Goal: Task Accomplishment & Management: Manage account settings

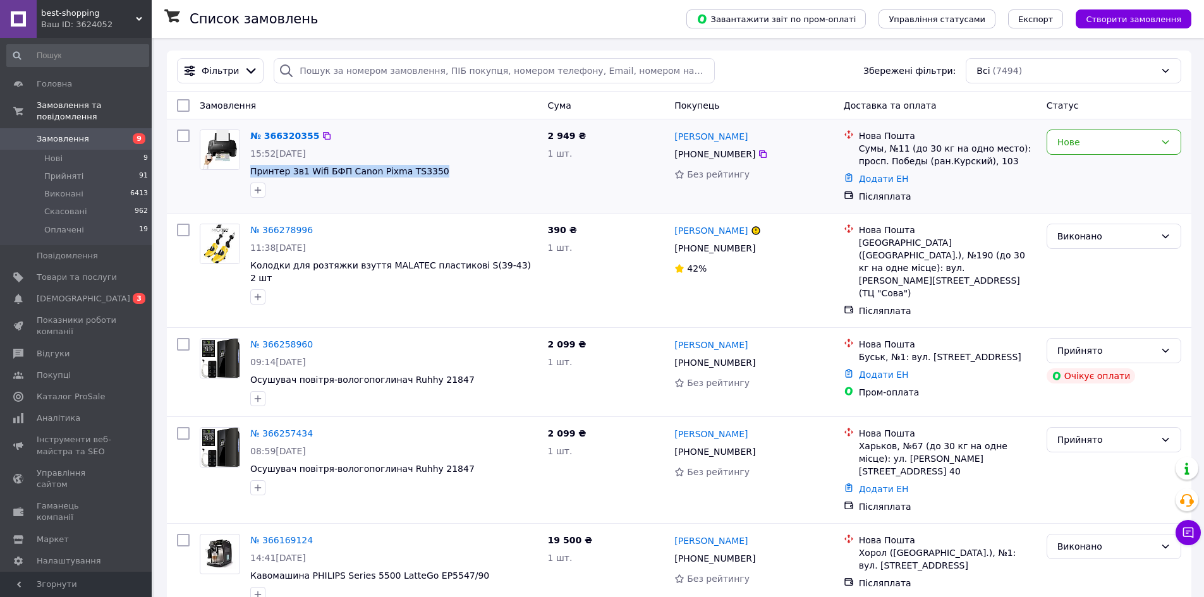
drag, startPoint x: 443, startPoint y: 172, endPoint x: 249, endPoint y: 176, distance: 194.0
click at [249, 176] on div "№ 366320355 15:52, 12.10.2025 Принтер 3в1 Wifi БФП Canon Pixma TS3350" at bounding box center [394, 163] width 298 height 78
click at [98, 133] on span "Замовлення" at bounding box center [77, 138] width 80 height 11
click at [738, 230] on link "[PERSON_NAME]" at bounding box center [710, 230] width 73 height 13
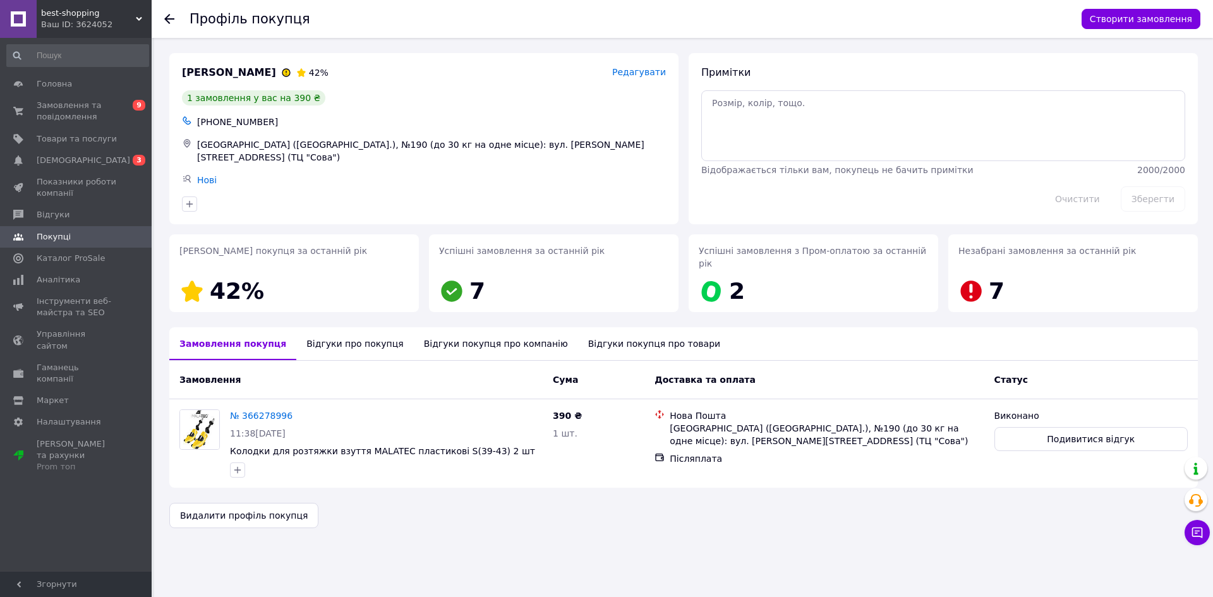
click at [309, 332] on div "Відгуки про покупця" at bounding box center [354, 343] width 117 height 33
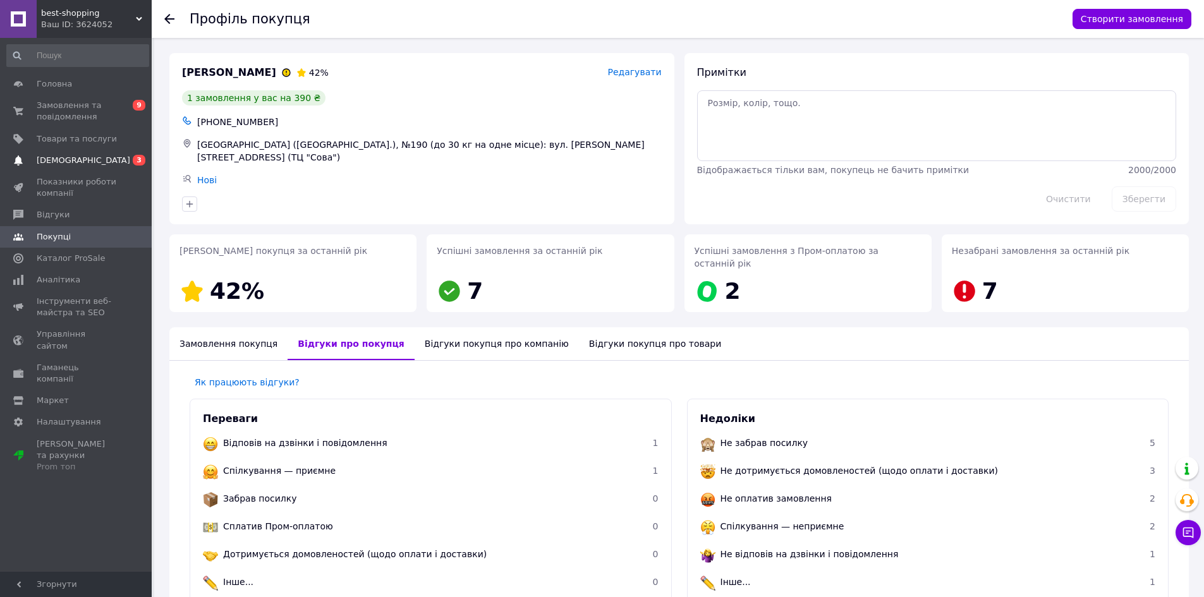
click at [70, 157] on span "[DEMOGRAPHIC_DATA]" at bounding box center [84, 160] width 94 height 11
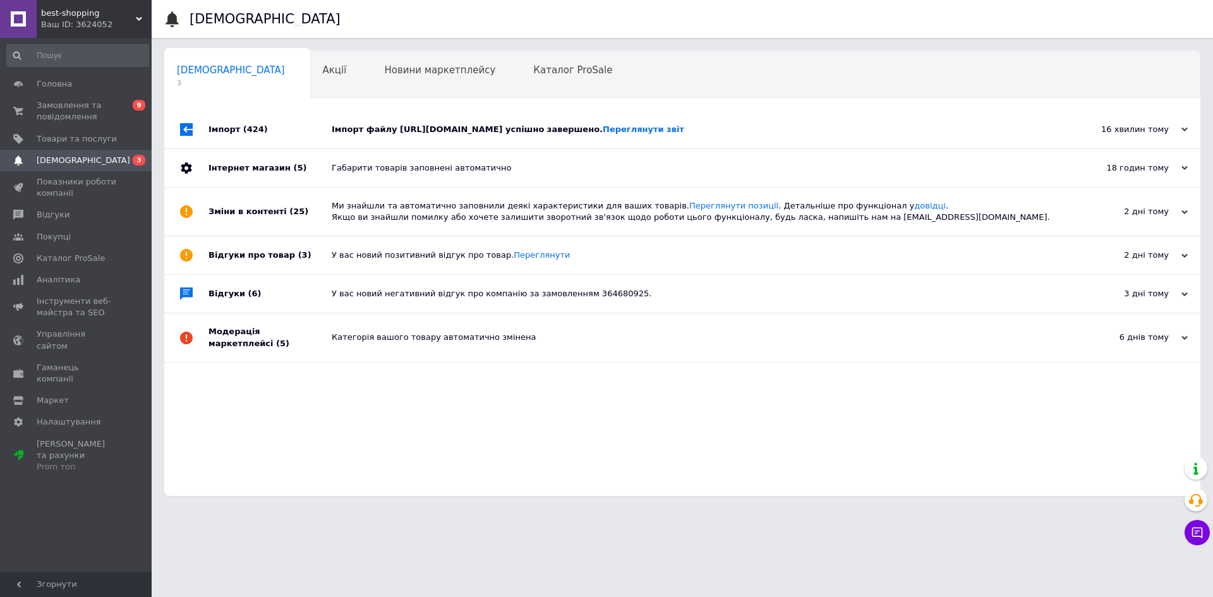
click at [407, 116] on div "Імпорт файлу https://hanert.com.ua/shop.xml успішно завершено. Переглянути звіт" at bounding box center [697, 130] width 730 height 38
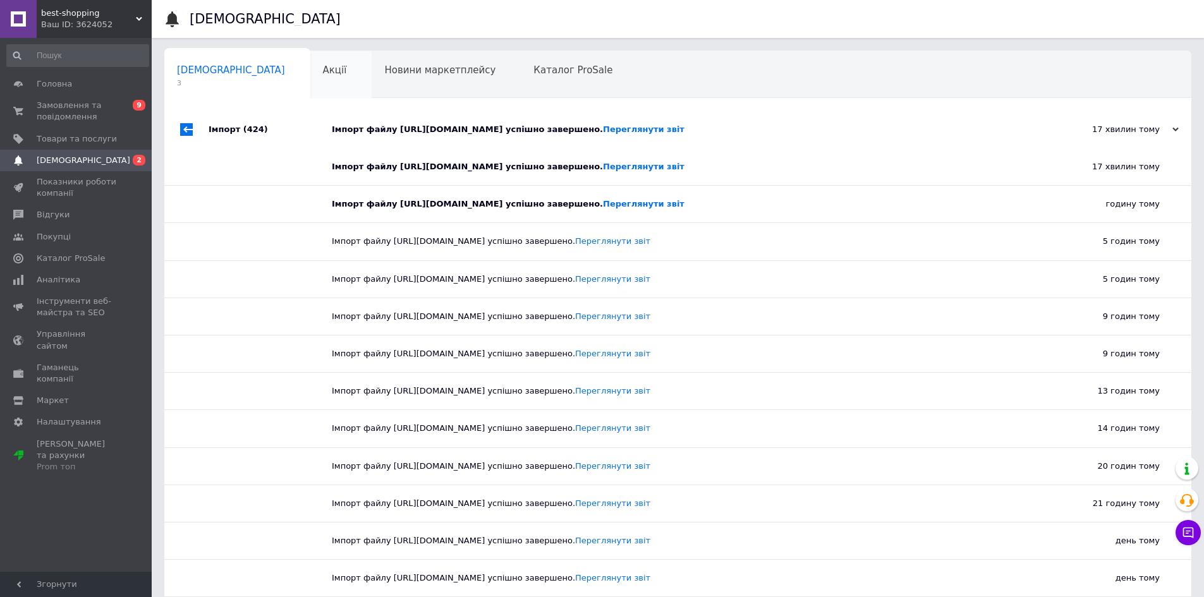
click at [310, 67] on div "Акції 0" at bounding box center [341, 75] width 62 height 48
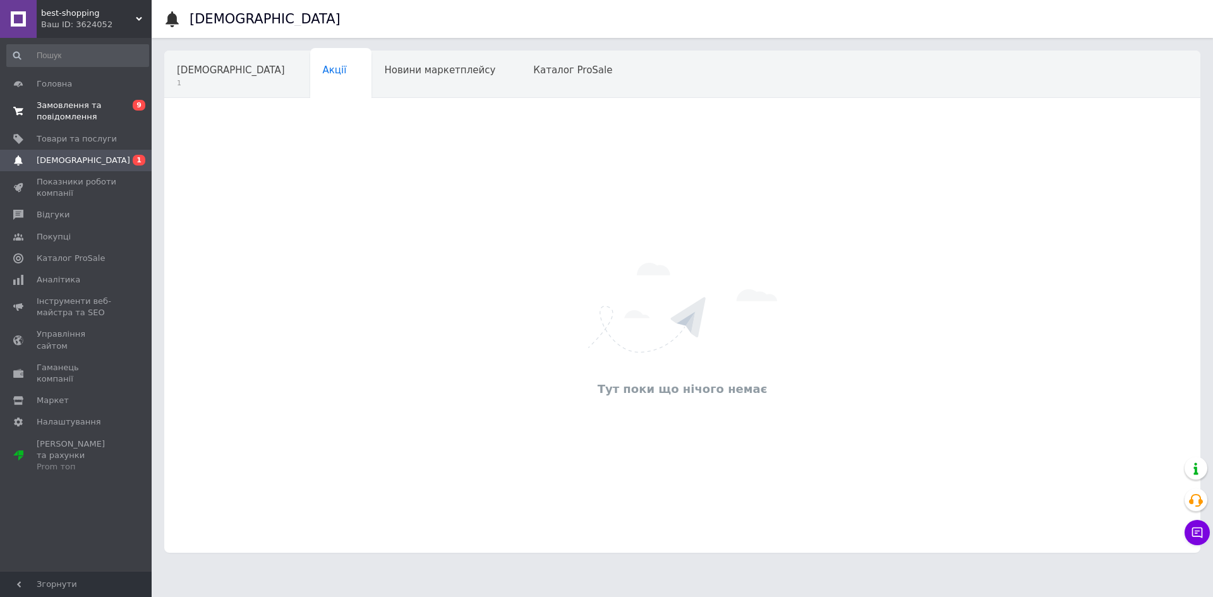
click at [97, 113] on span "Замовлення та повідомлення" at bounding box center [77, 111] width 80 height 23
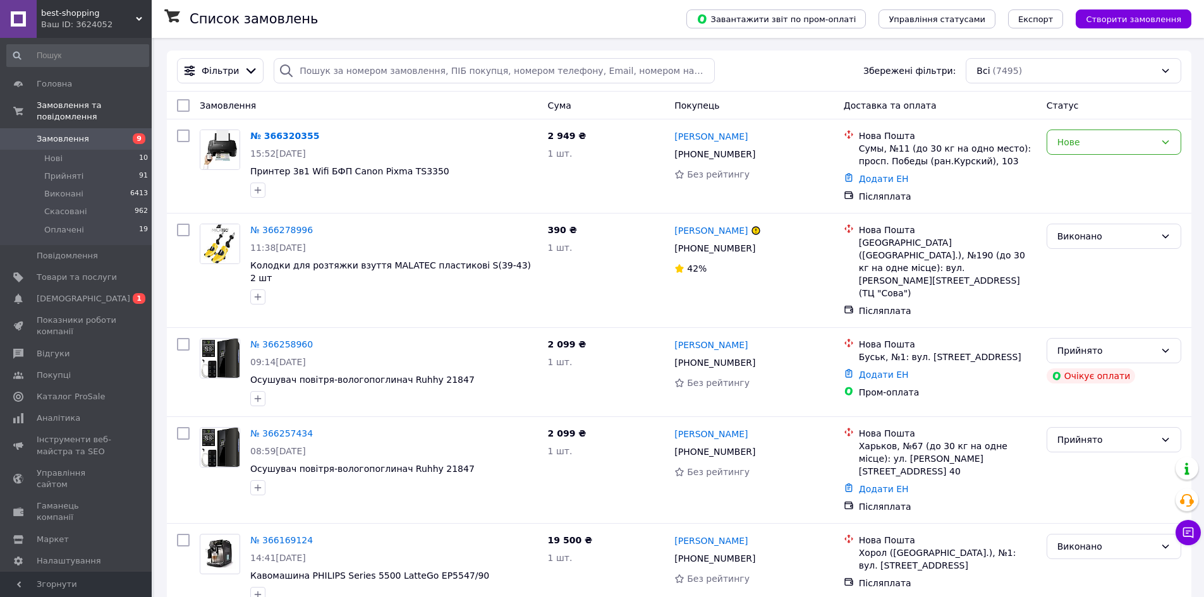
click at [53, 133] on span "Замовлення" at bounding box center [63, 138] width 52 height 11
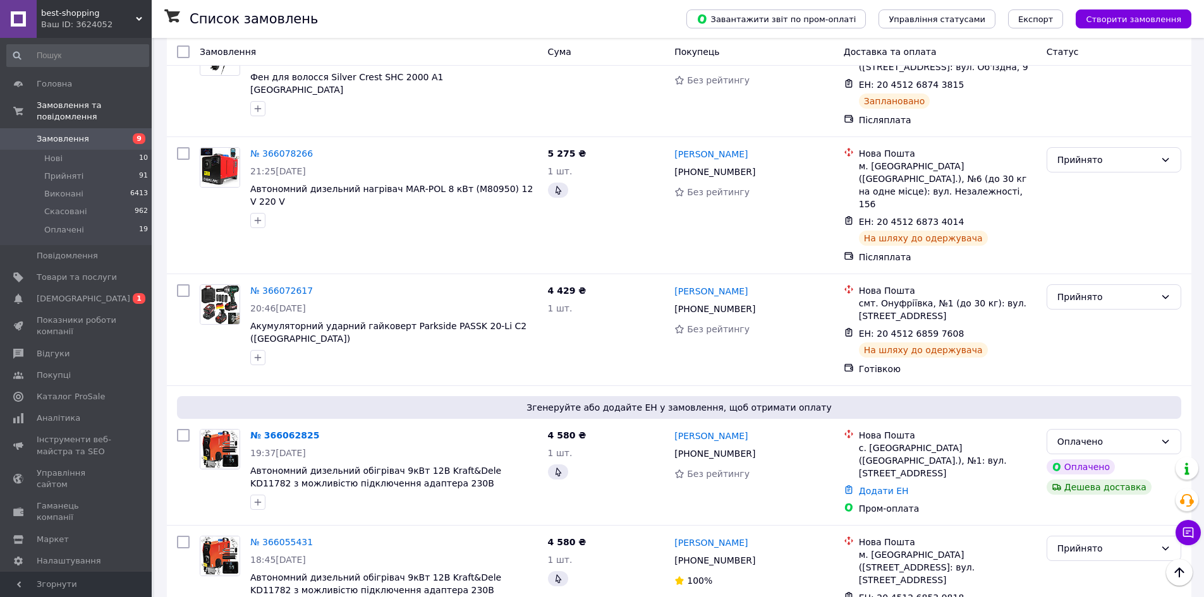
scroll to position [948, 0]
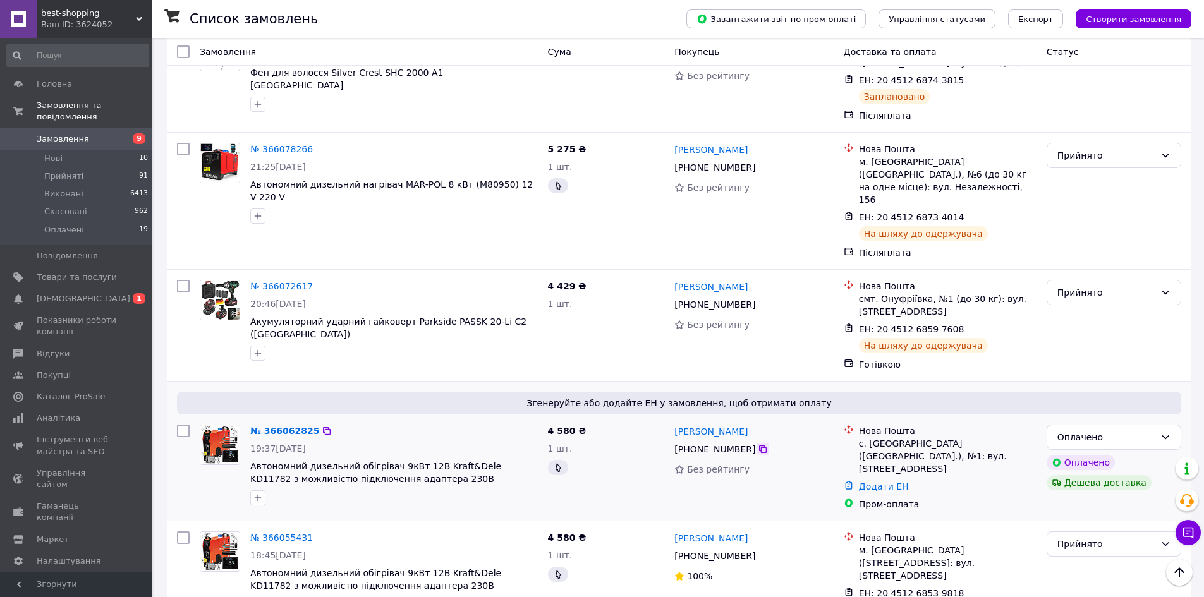
click at [759, 445] on icon at bounding box center [763, 449] width 8 height 8
drag, startPoint x: 770, startPoint y: 347, endPoint x: 672, endPoint y: 342, distance: 98.0
click at [672, 419] on div "Олександр Колобов +380 66 197 64 62 Без рейтингу" at bounding box center [753, 467] width 169 height 96
copy link "[PERSON_NAME]"
click at [884, 437] on div "с. [GEOGRAPHIC_DATA] ([GEOGRAPHIC_DATA].), №1: вул. [STREET_ADDRESS]" at bounding box center [948, 456] width 178 height 38
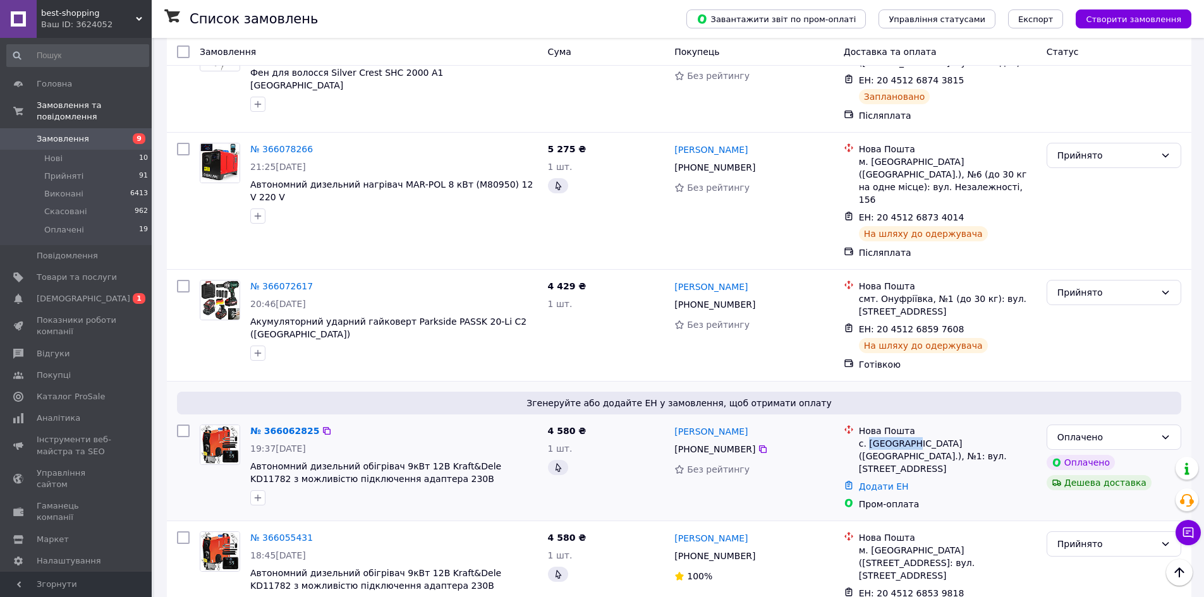
click at [884, 437] on div "с. [GEOGRAPHIC_DATA] ([GEOGRAPHIC_DATA].), №1: вул. [STREET_ADDRESS]" at bounding box center [948, 456] width 178 height 38
copy div "Підгірці"
click at [868, 481] on link "Додати ЕН" at bounding box center [884, 486] width 50 height 10
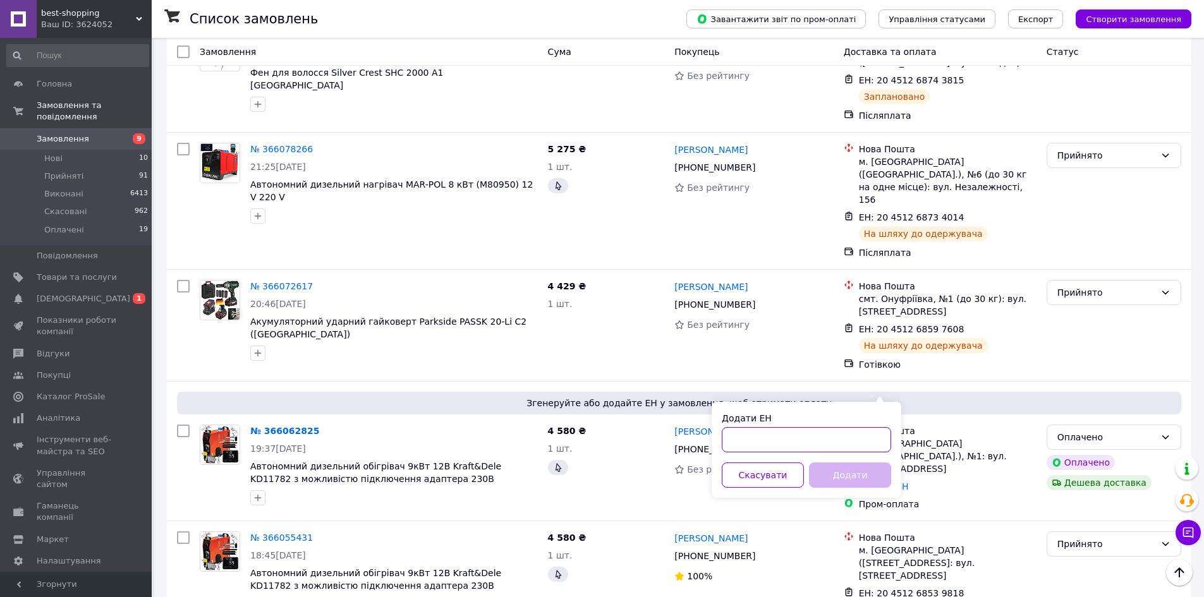
click at [772, 437] on input "Додати ЕН" at bounding box center [805, 439] width 169 height 25
paste input "20451269156261"
type input "20451269156261"
click at [847, 479] on button "Додати" at bounding box center [850, 474] width 82 height 25
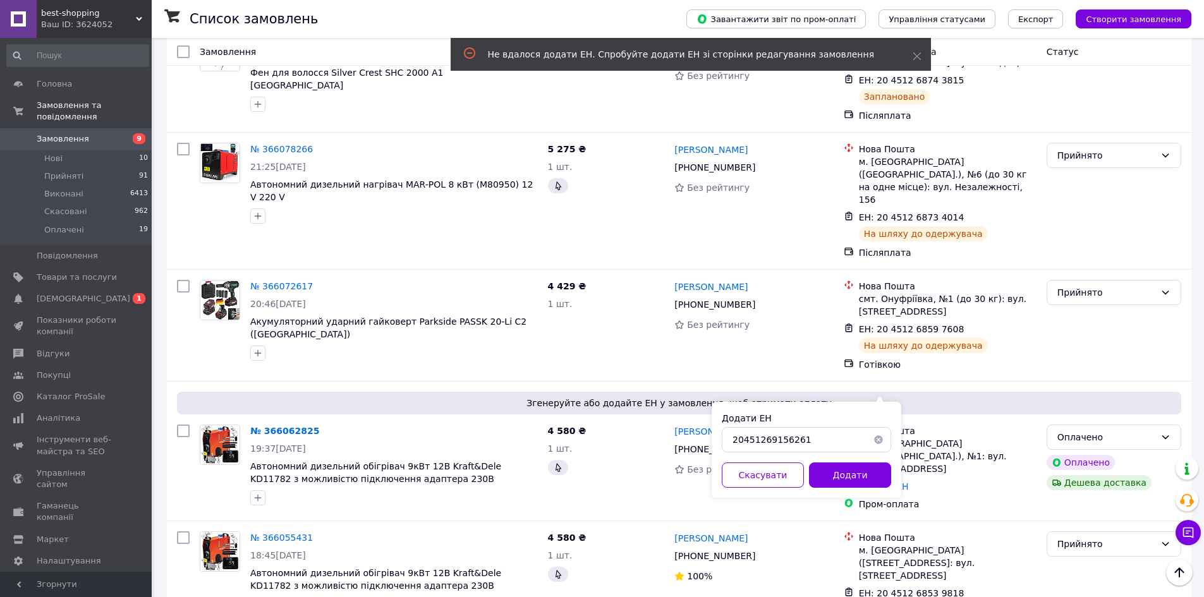
click at [282, 426] on link "№ 366062825" at bounding box center [284, 431] width 69 height 10
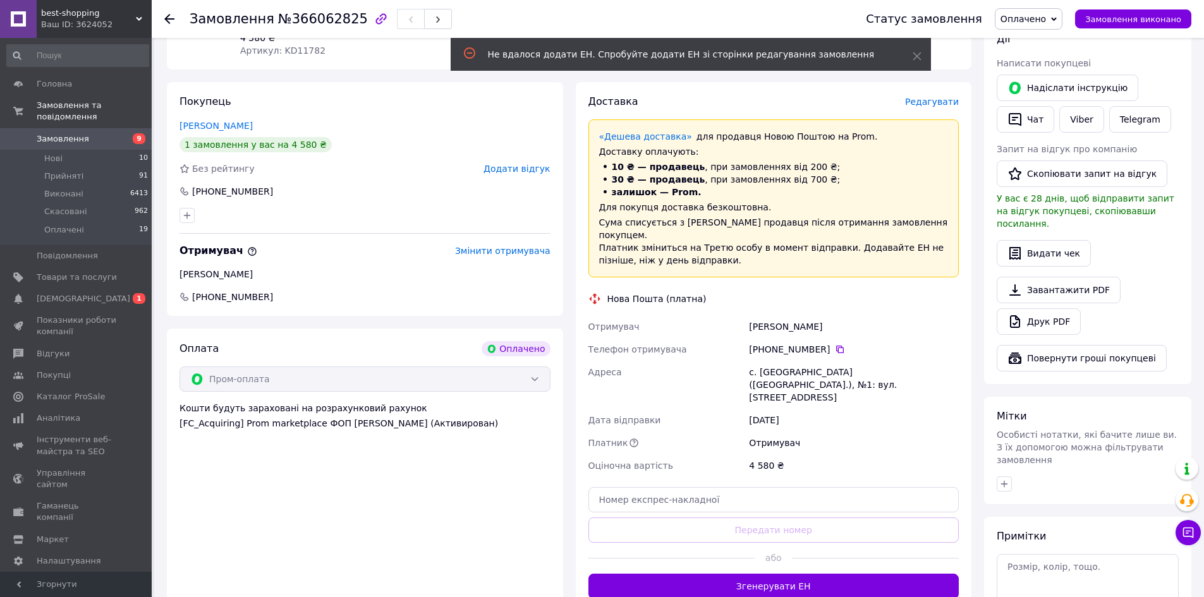
scroll to position [379, 0]
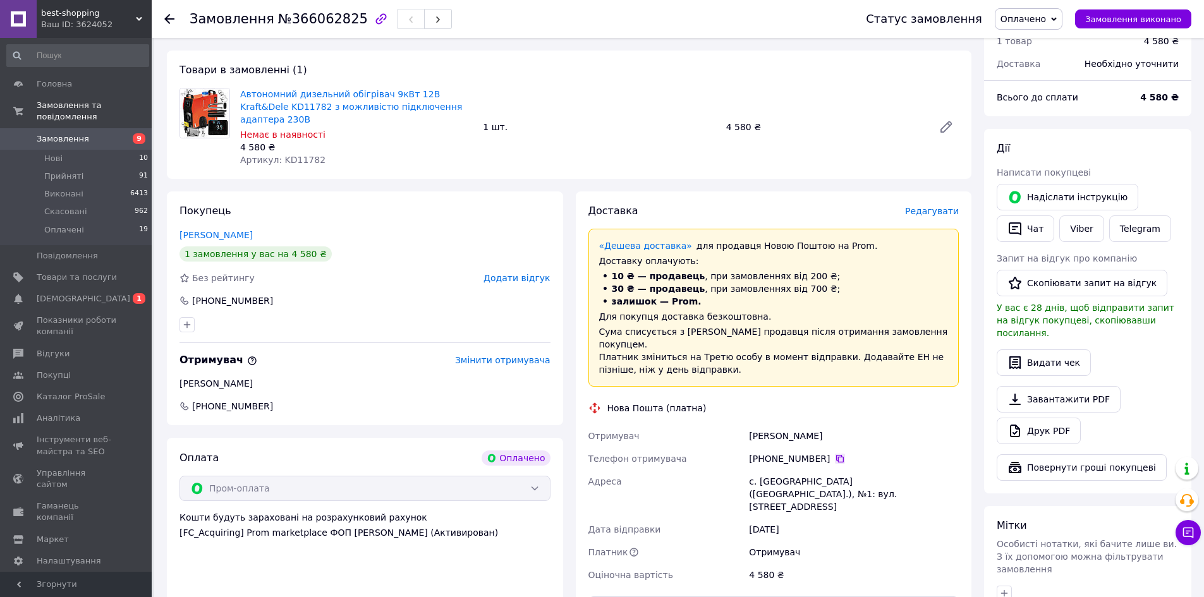
click at [836, 455] on icon at bounding box center [840, 459] width 8 height 8
paste input "20451269156261"
type input "20451269156261"
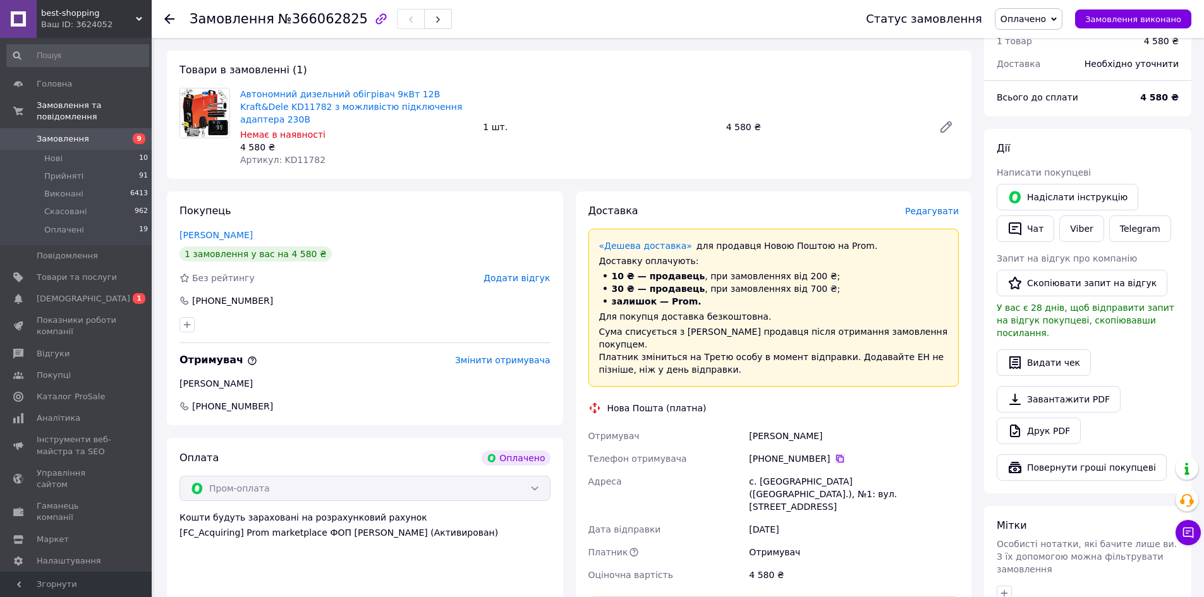
click at [835, 454] on icon at bounding box center [840, 459] width 10 height 10
drag, startPoint x: 699, startPoint y: 562, endPoint x: 473, endPoint y: 536, distance: 227.0
click at [473, 536] on div "Покупець Колобов Олександр 1 замовлення у вас на 4 580 ₴ Без рейтингу Додати ві…" at bounding box center [568, 455] width 817 height 529
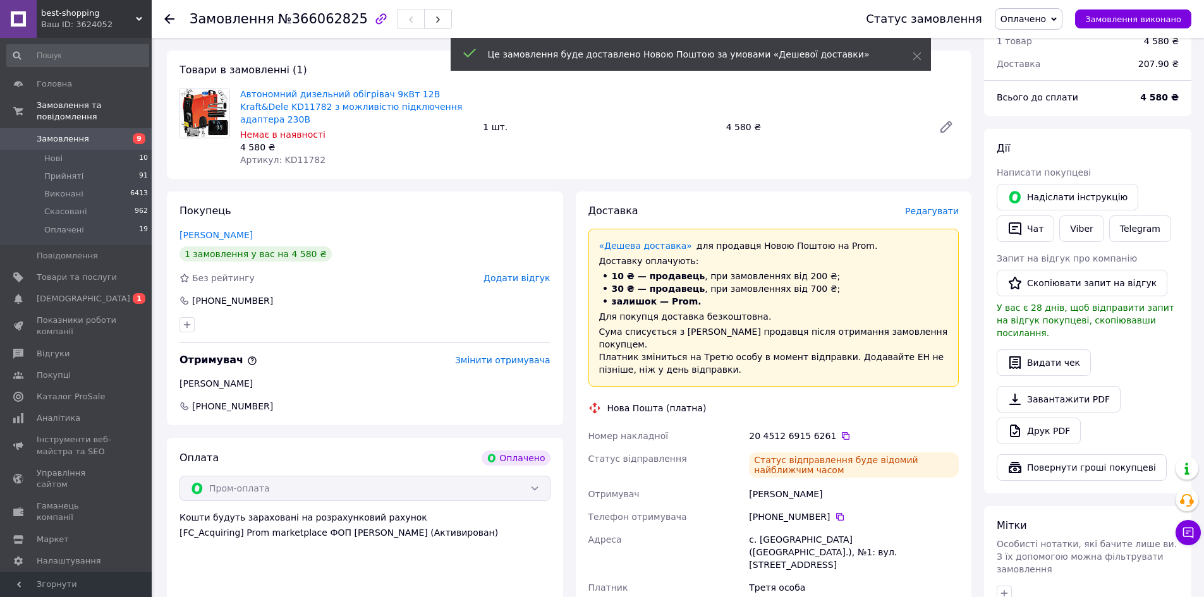
click at [59, 133] on span "Замовлення" at bounding box center [63, 138] width 52 height 11
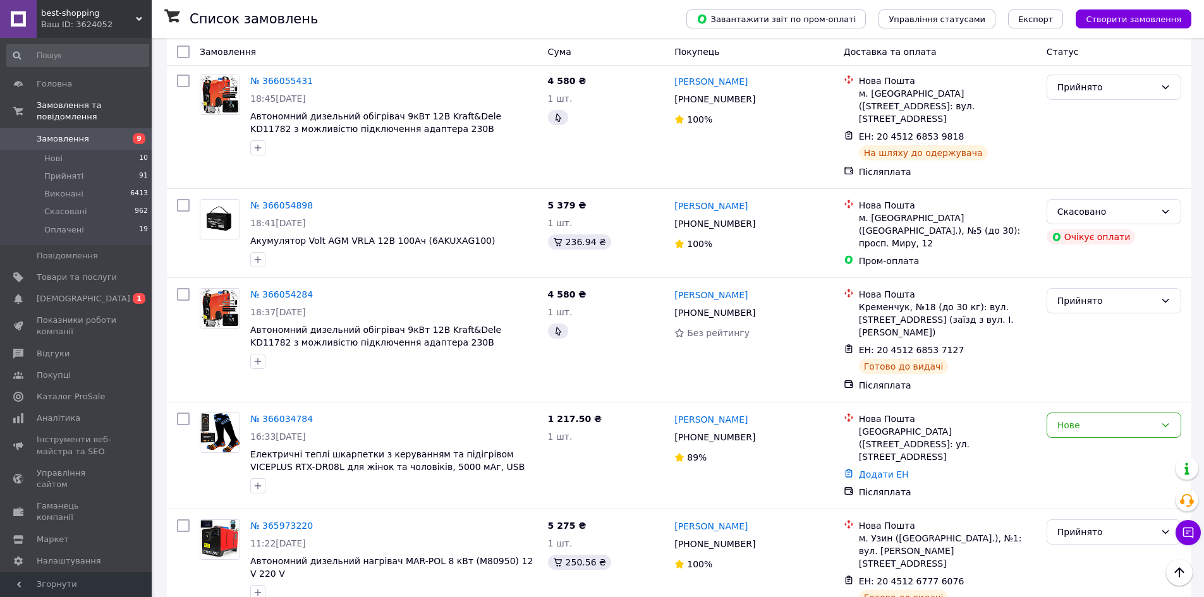
scroll to position [1453, 0]
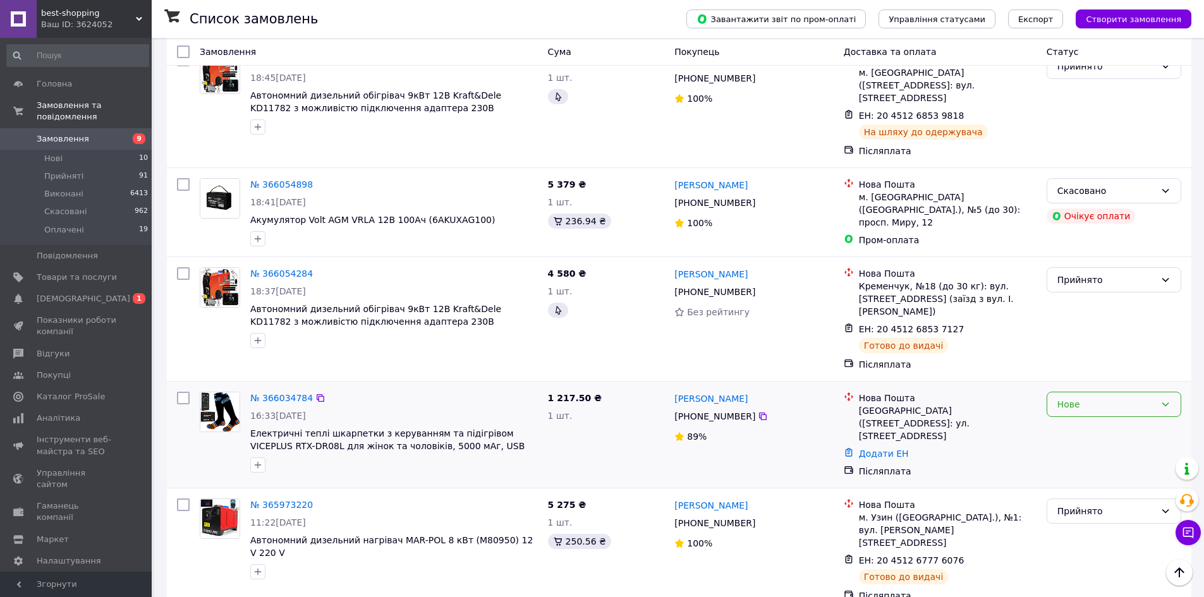
click at [1104, 397] on div "Нове" at bounding box center [1106, 404] width 98 height 14
click at [1085, 325] on li "Виконано" at bounding box center [1113, 331] width 133 height 23
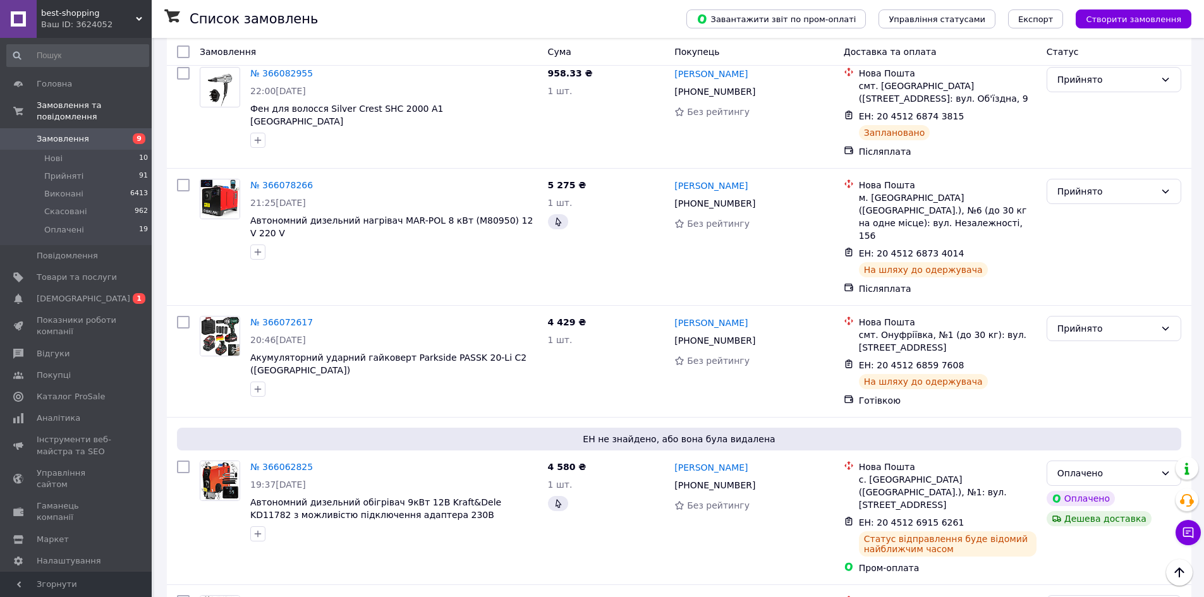
scroll to position [884, 0]
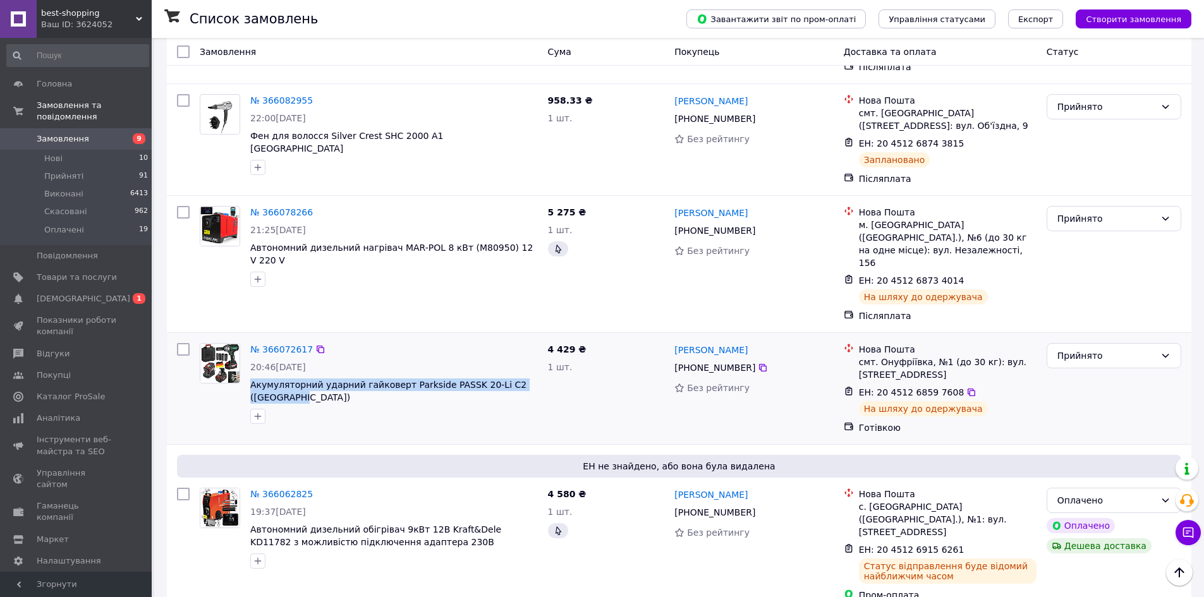
drag, startPoint x: 313, startPoint y: 316, endPoint x: 249, endPoint y: 301, distance: 65.4
click at [249, 338] on div "№ 366072617 20:46, 10.10.2025 Акумуляторний ударний гайковерт Parkside PASSK 20…" at bounding box center [394, 383] width 298 height 91
copy span "Акумуляторний ударний гайковерт Parkside PASSK 20-Li C2 ([GEOGRAPHIC_DATA])"
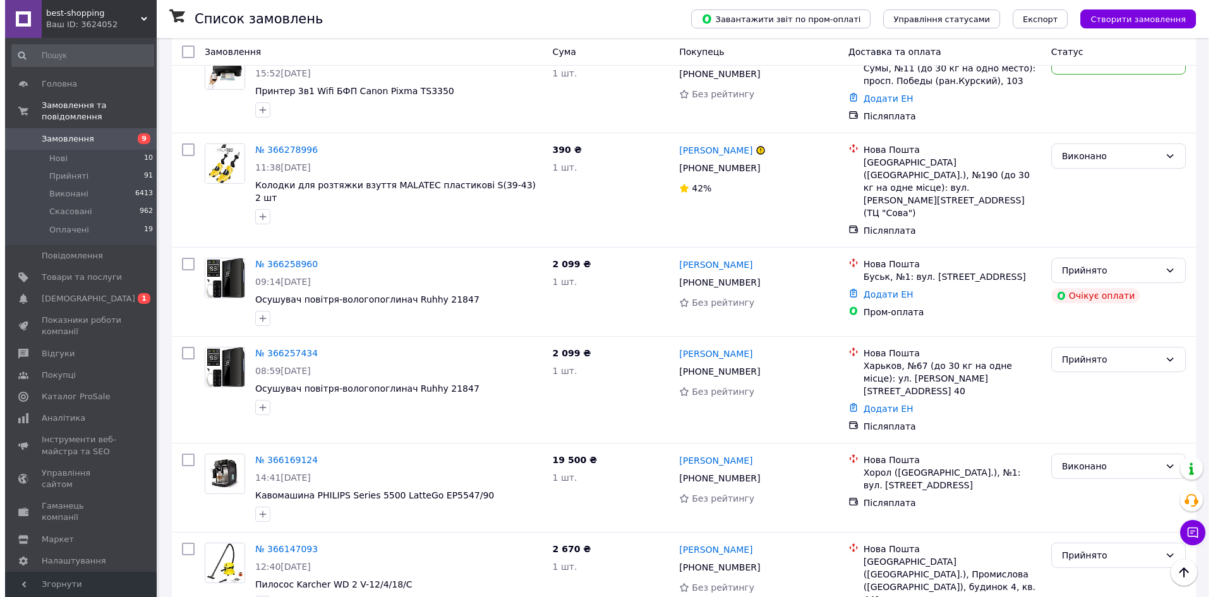
scroll to position [0, 0]
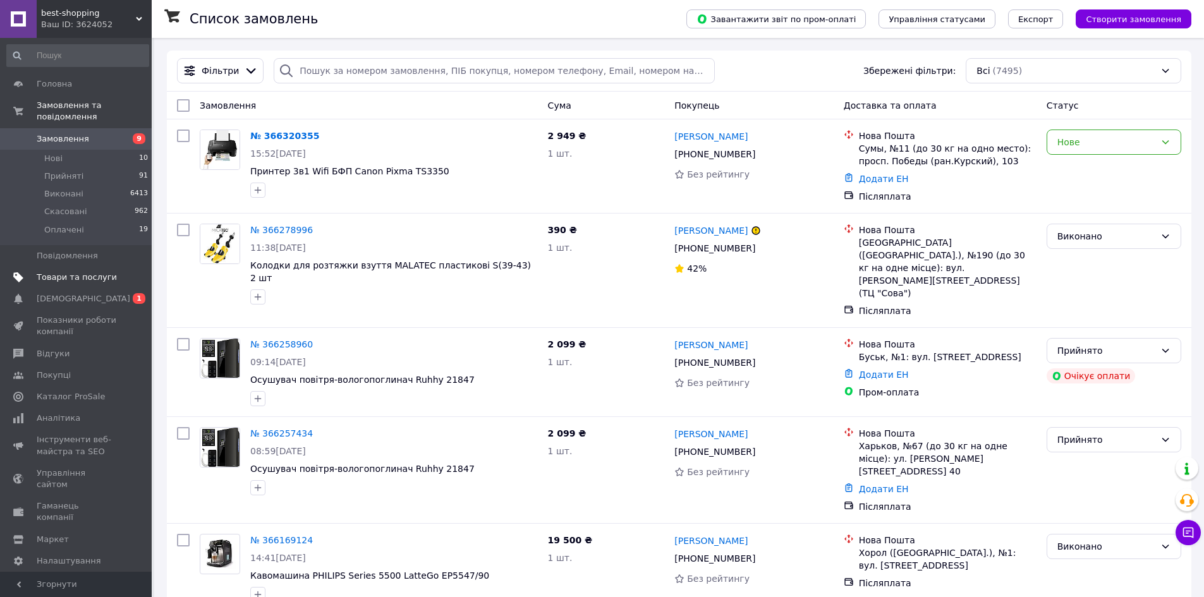
click at [91, 272] on span "Товари та послуги" at bounding box center [77, 277] width 80 height 11
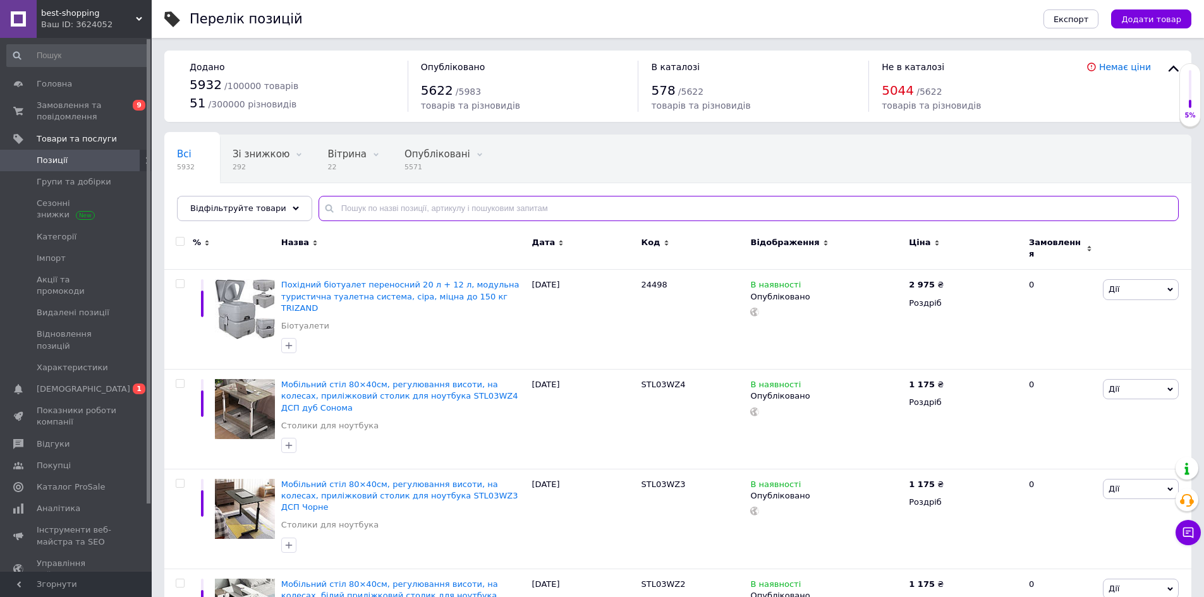
click at [419, 204] on input "text" at bounding box center [748, 208] width 860 height 25
paste input "Зарядна станція LOMBINI S1200-2400W"
type input "Зарядна станція LOMBINI S1200-2400W"
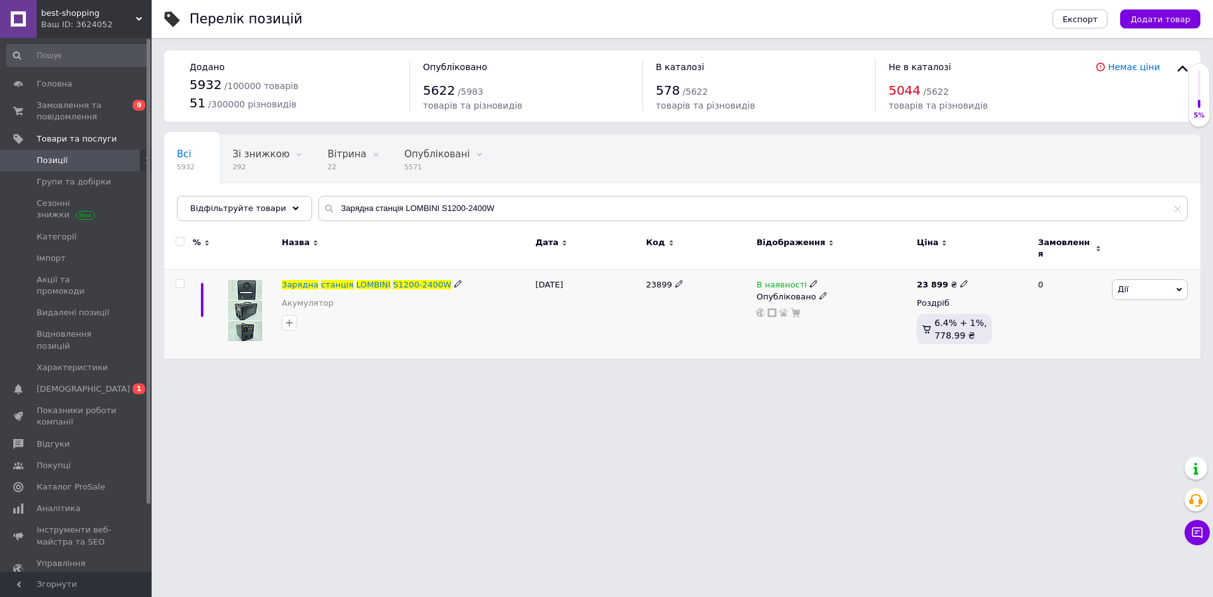
click at [960, 280] on icon at bounding box center [964, 284] width 8 height 8
drag, startPoint x: 1005, startPoint y: 261, endPoint x: 967, endPoint y: 261, distance: 37.9
click at [967, 261] on div "Ціна 23899 Валюта ₴ $ EUR CHF GBP ¥ PLN ₸ MDL HUF KGS CNY TRY KRW lei" at bounding box center [1051, 286] width 172 height 106
type input "17700"
click at [866, 320] on div "В наявності Опубліковано" at bounding box center [833, 314] width 160 height 89
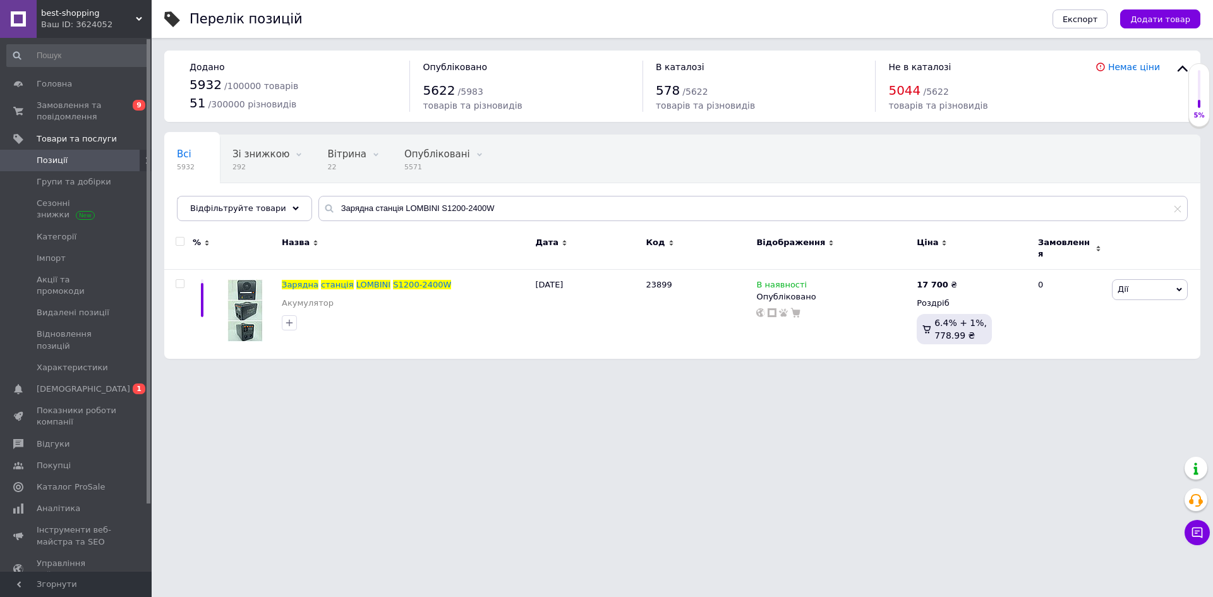
click at [1005, 371] on html "best-shopping Ваш ID: 3624052 Сайт best-shopping Кабінет покупця Перевірити ста…" at bounding box center [606, 185] width 1213 height 371
drag, startPoint x: 520, startPoint y: 205, endPoint x: 208, endPoint y: 186, distance: 312.0
click at [208, 186] on div "Всі 5932 Зі знижкою 292 Видалити Редагувати Вітрина 22 Видалити Редагувати Опуб…" at bounding box center [682, 178] width 1036 height 87
paste input "500-30"
type input "Зарядна станція LOMBINI S1500-3000W"
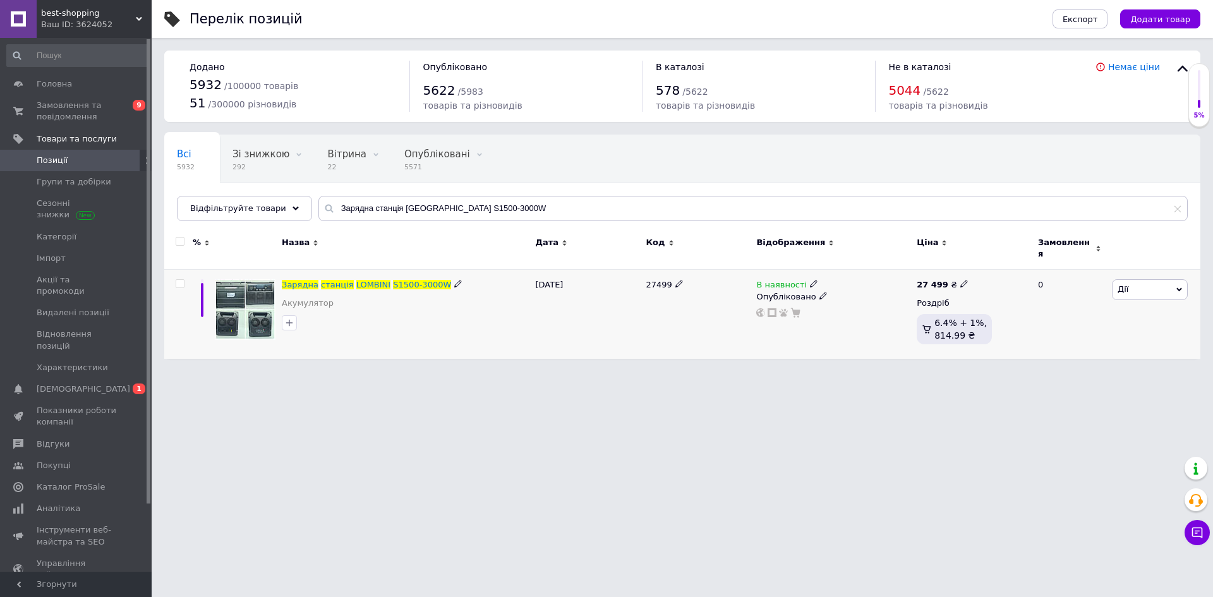
click at [960, 280] on icon at bounding box center [964, 284] width 8 height 8
click at [990, 259] on input "27499" at bounding box center [1020, 270] width 96 height 25
click at [994, 260] on input "20499" at bounding box center [1020, 270] width 96 height 25
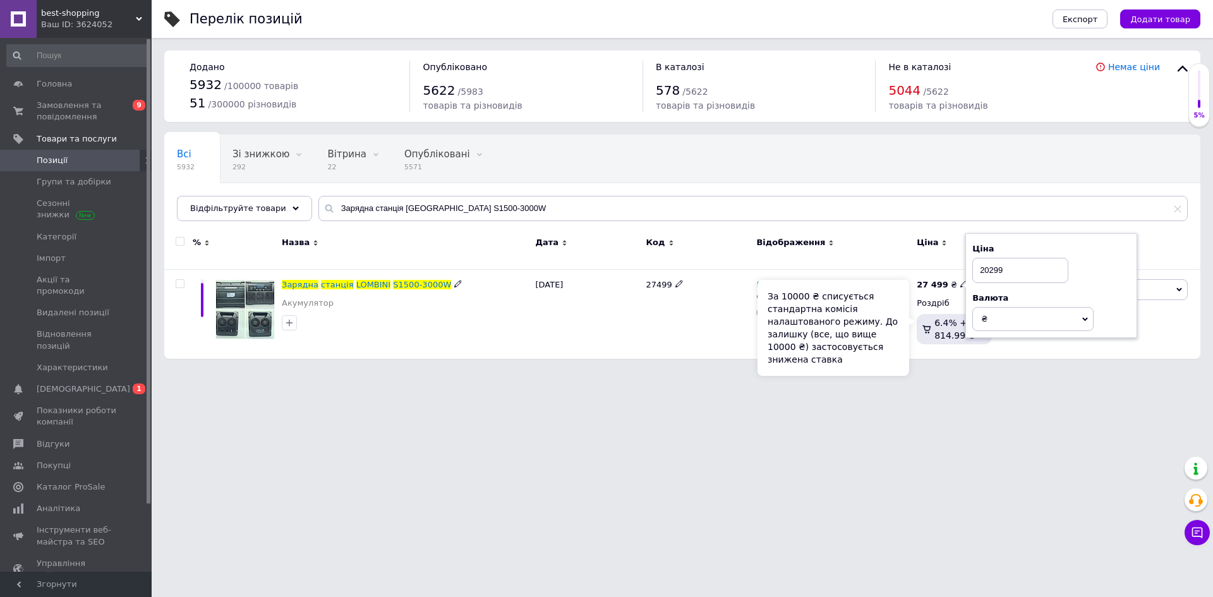
type input "20299"
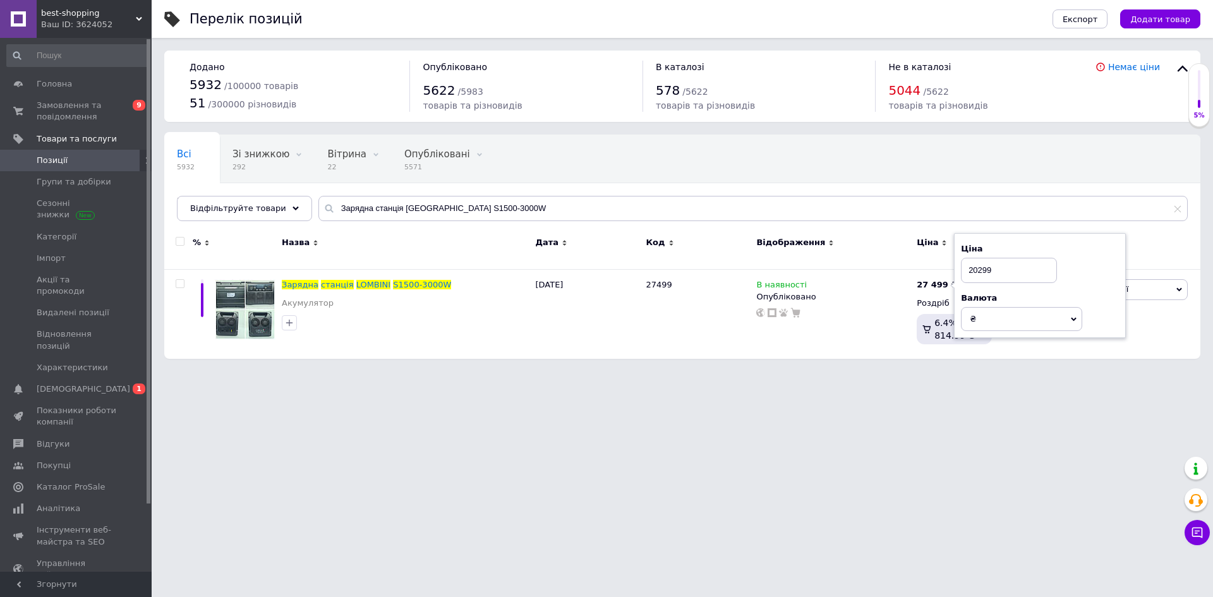
click at [827, 369] on html "best-shopping Ваш ID: 3624052 Сайт best-shopping Кабінет покупця Перевірити ста…" at bounding box center [606, 185] width 1213 height 371
drag, startPoint x: 898, startPoint y: 203, endPoint x: 262, endPoint y: 189, distance: 637.0
click at [262, 189] on div "Всі 5932 Зі знижкою 292 Видалити Редагувати Вітрина 22 Видалити Редагувати Опуб…" at bounding box center [682, 178] width 1036 height 87
paste input "2000-4"
type input "Зарядна станція LOMBINI S2000-4000W"
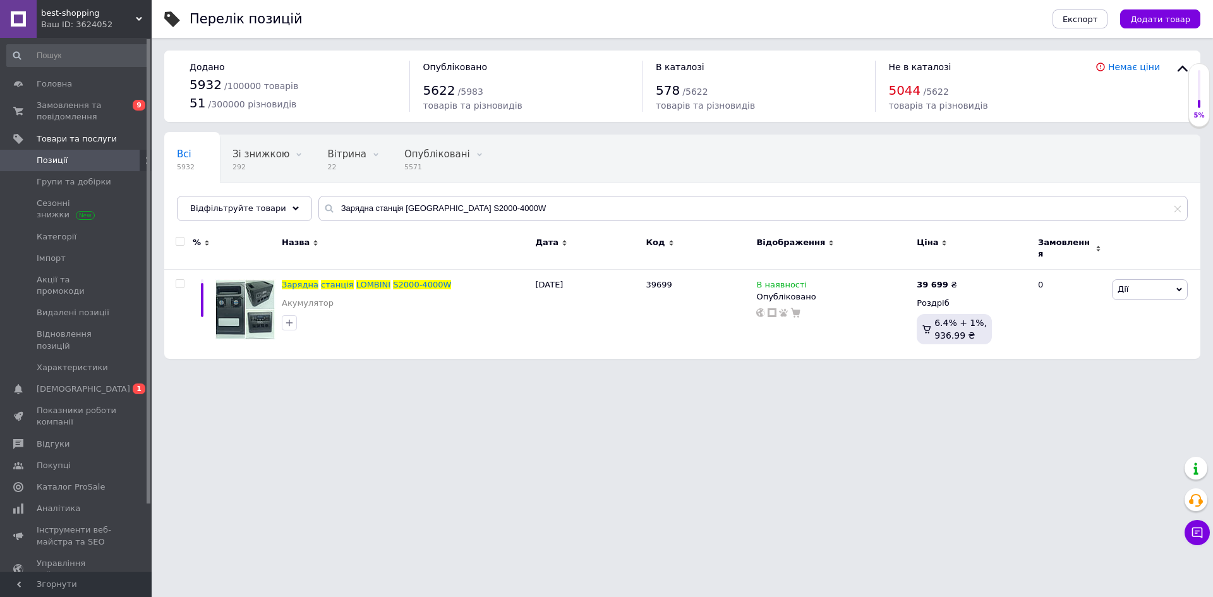
click at [1109, 371] on html "best-shopping Ваш ID: 3624052 Сайт best-shopping Кабінет покупця Перевірити ста…" at bounding box center [606, 185] width 1213 height 371
click at [961, 279] on div "39 699 ₴" at bounding box center [972, 284] width 111 height 11
click at [960, 280] on icon at bounding box center [964, 284] width 8 height 8
drag, startPoint x: 1006, startPoint y: 261, endPoint x: 972, endPoint y: 259, distance: 34.2
click at [972, 259] on input "39699" at bounding box center [1020, 270] width 96 height 25
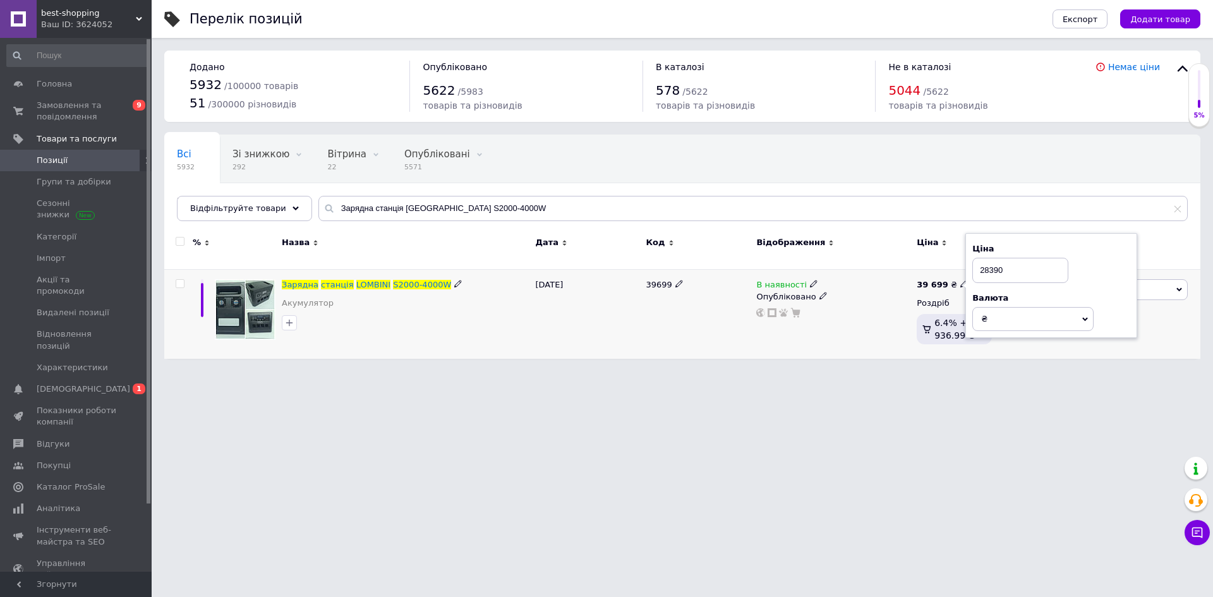
type input "28390"
click at [871, 310] on div at bounding box center [833, 313] width 157 height 10
click at [689, 371] on html "best-shopping Ваш ID: 3624052 Сайт best-shopping Кабінет покупця Перевірити ста…" at bounding box center [606, 185] width 1213 height 371
drag, startPoint x: 523, startPoint y: 207, endPoint x: 169, endPoint y: 184, distance: 355.2
click at [169, 184] on div "Всі 5932 Зі знижкою 292 Видалити Редагувати Вітрина 22 Видалити Редагувати Опуб…" at bounding box center [682, 178] width 1036 height 87
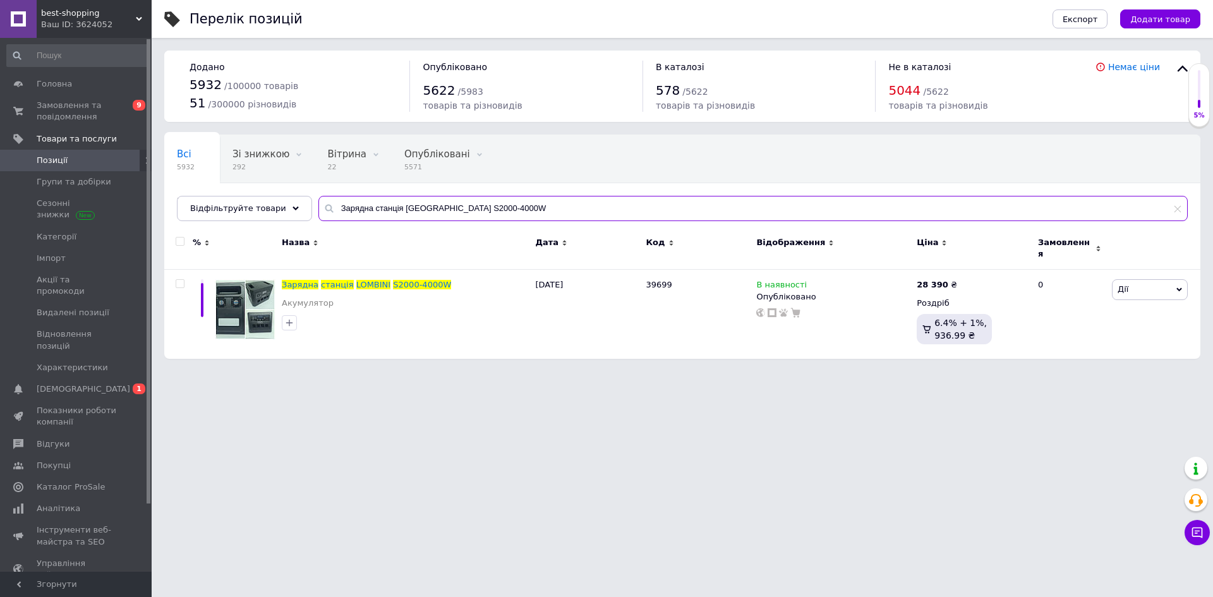
paste input "S5000-10"
type input "S5000-10000W"
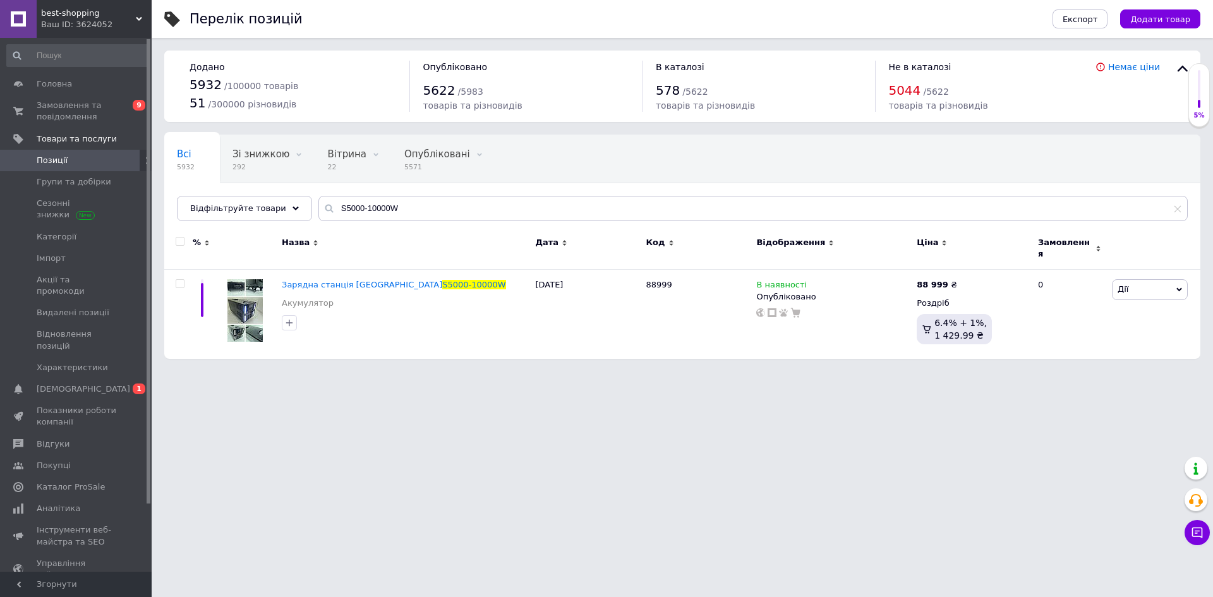
click at [477, 371] on html "best-shopping Ваш ID: 3624052 Сайт best-shopping Кабінет покупця Перевірити ста…" at bounding box center [606, 185] width 1213 height 371
click at [960, 280] on icon at bounding box center [964, 284] width 8 height 8
click at [986, 263] on input "88999" at bounding box center [1020, 270] width 96 height 25
type input "68999"
click at [838, 371] on html "best-shopping Ваш ID: 3624052 Сайт best-shopping Кабінет покупця Перевірити ста…" at bounding box center [606, 185] width 1213 height 371
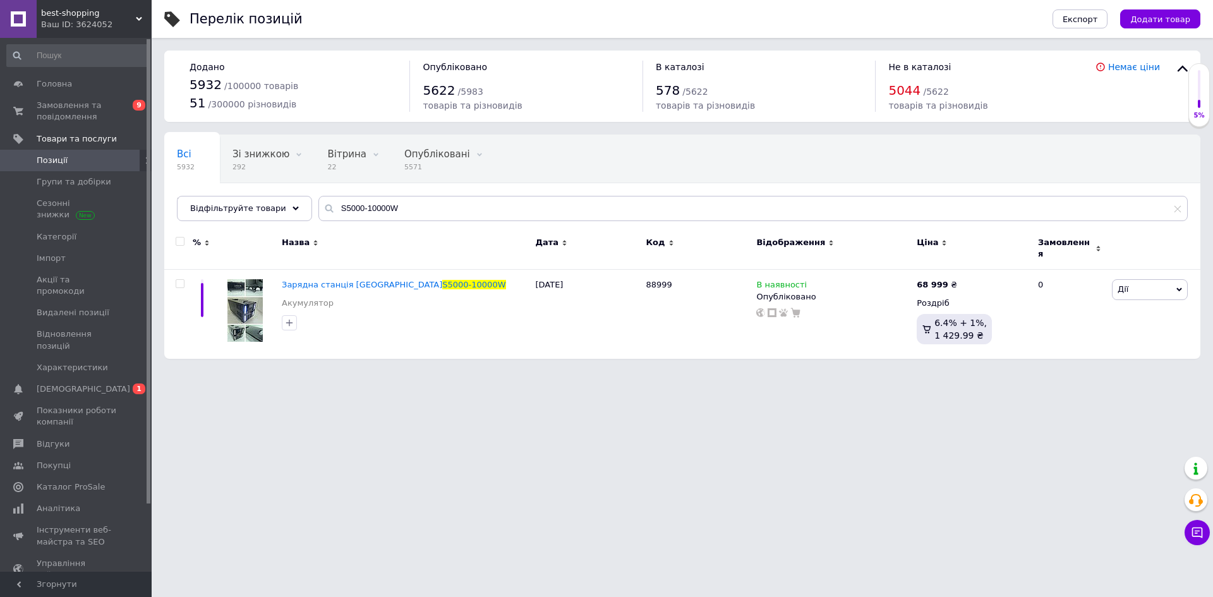
click at [510, 371] on html "best-shopping Ваш ID: 3624052 Сайт best-shopping Кабінет покупця Перевірити ста…" at bounding box center [606, 185] width 1213 height 371
click at [993, 371] on html "best-shopping Ваш ID: 3624052 Сайт best-shopping Кабінет покупця Перевірити ста…" at bounding box center [606, 185] width 1213 height 371
drag, startPoint x: 411, startPoint y: 212, endPoint x: 169, endPoint y: 178, distance: 243.6
click at [172, 185] on div "Всі 5932 Зі знижкою 292 Видалити Редагувати Вітрина 22 Видалити Редагувати Опуб…" at bounding box center [682, 178] width 1036 height 87
paste input "VEOHP-30L"
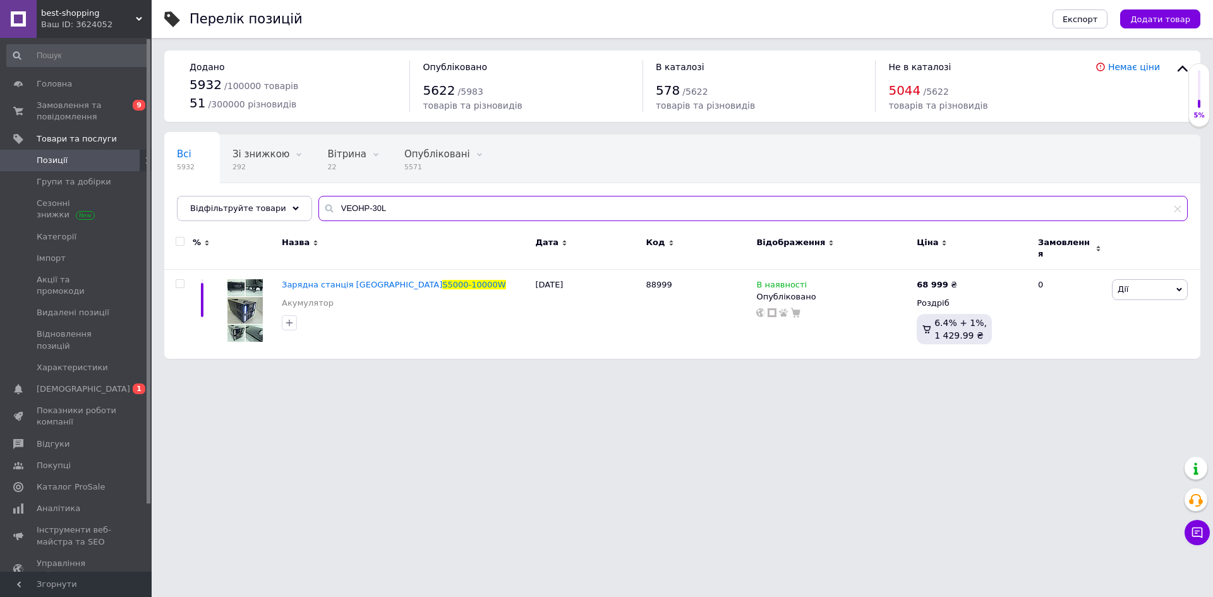
type input "VEOHP-30L"
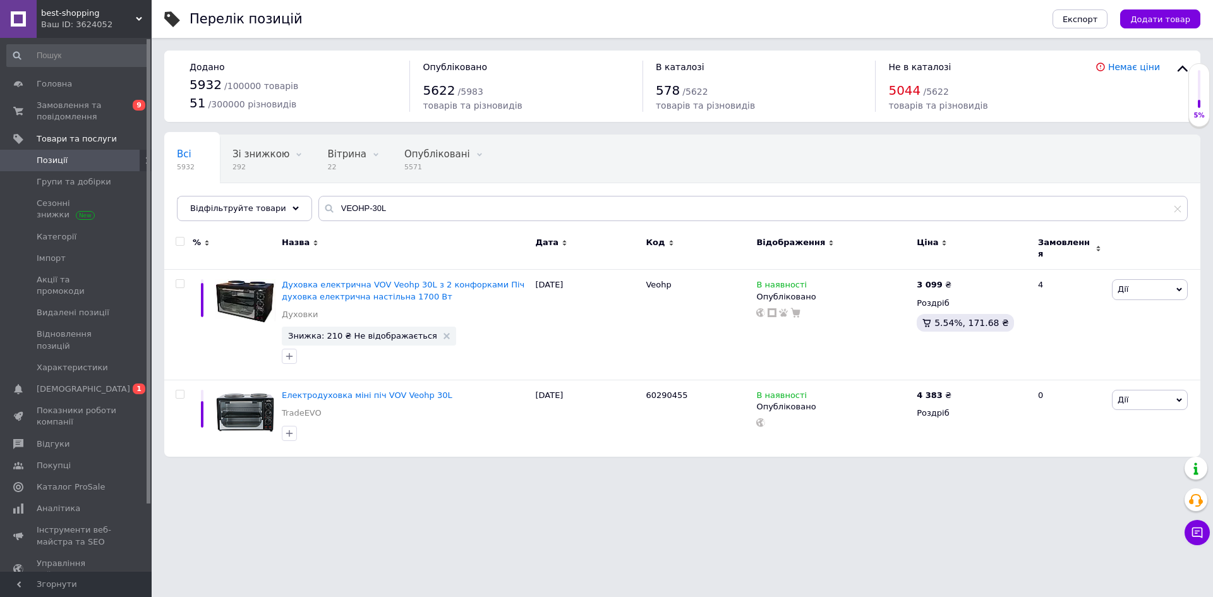
click at [519, 469] on html "best-shopping Ваш ID: 3624052 Сайт best-shopping Кабінет покупця Перевірити ста…" at bounding box center [606, 234] width 1213 height 469
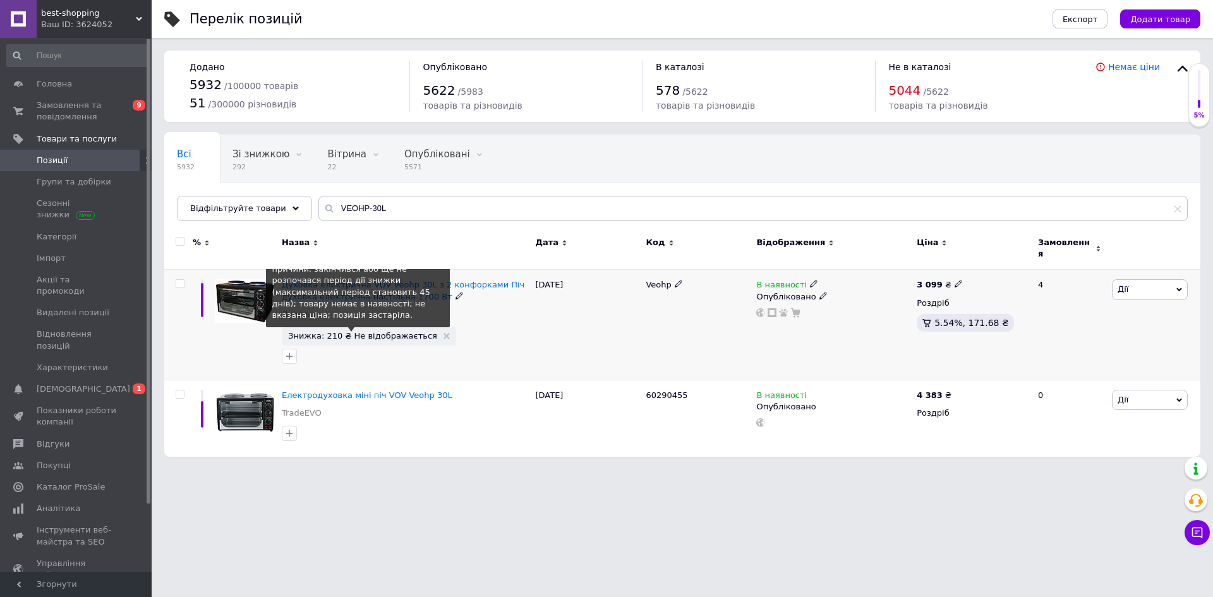
click at [359, 332] on span "Знижка: 210 ₴ Не відображається" at bounding box center [362, 336] width 149 height 8
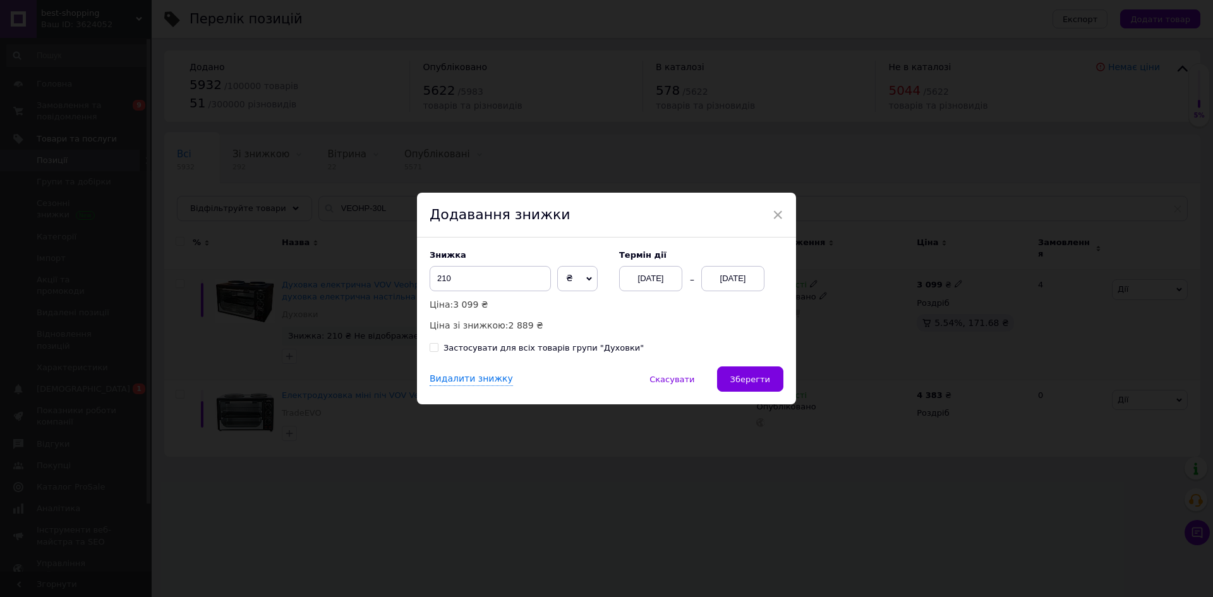
click at [730, 277] on div "12.10.2025" at bounding box center [732, 278] width 63 height 25
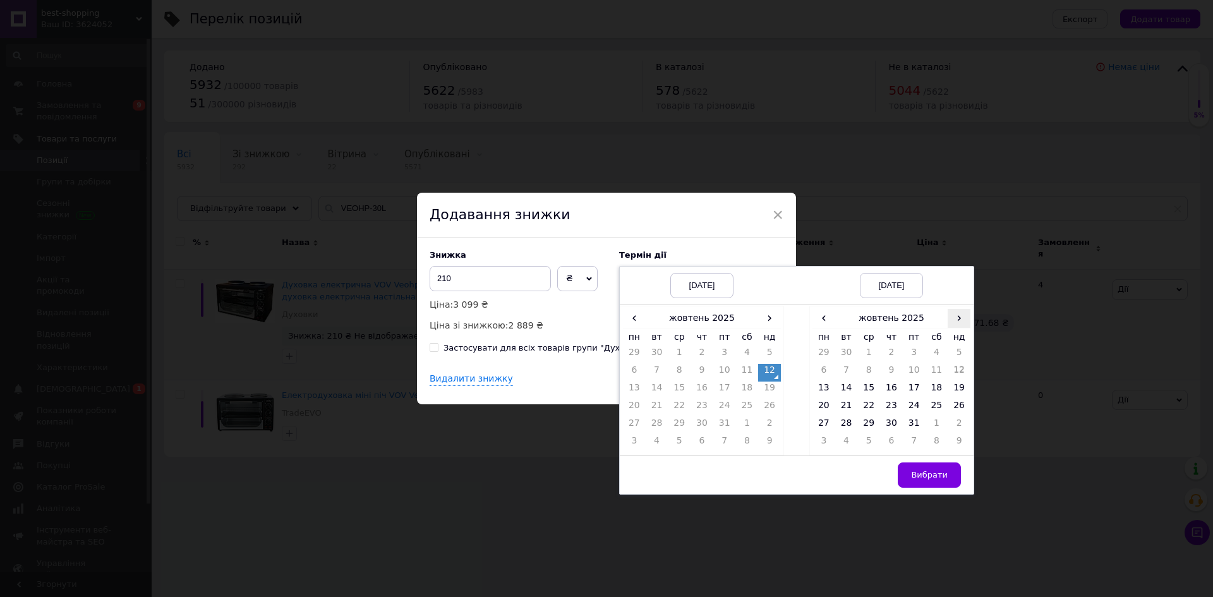
click at [962, 318] on span "›" at bounding box center [959, 318] width 23 height 18
click at [868, 419] on td "26" at bounding box center [868, 426] width 23 height 18
drag, startPoint x: 938, startPoint y: 468, endPoint x: 921, endPoint y: 463, distance: 17.8
click at [938, 469] on button "Вибрати" at bounding box center [929, 474] width 63 height 25
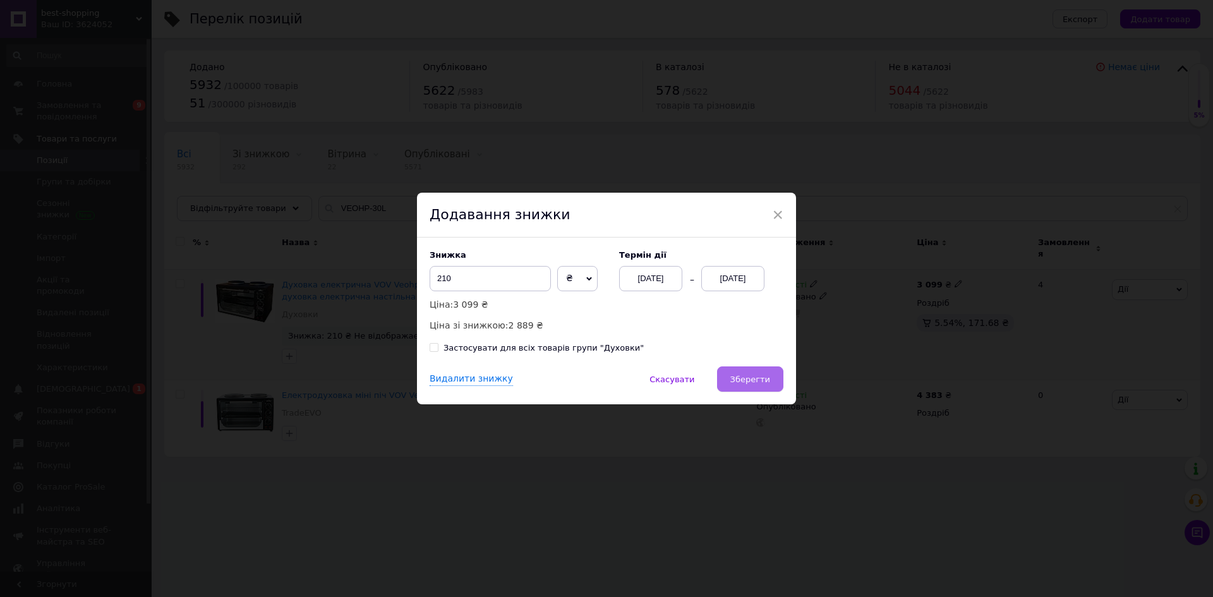
click at [764, 377] on span "Зберегти" at bounding box center [750, 379] width 40 height 9
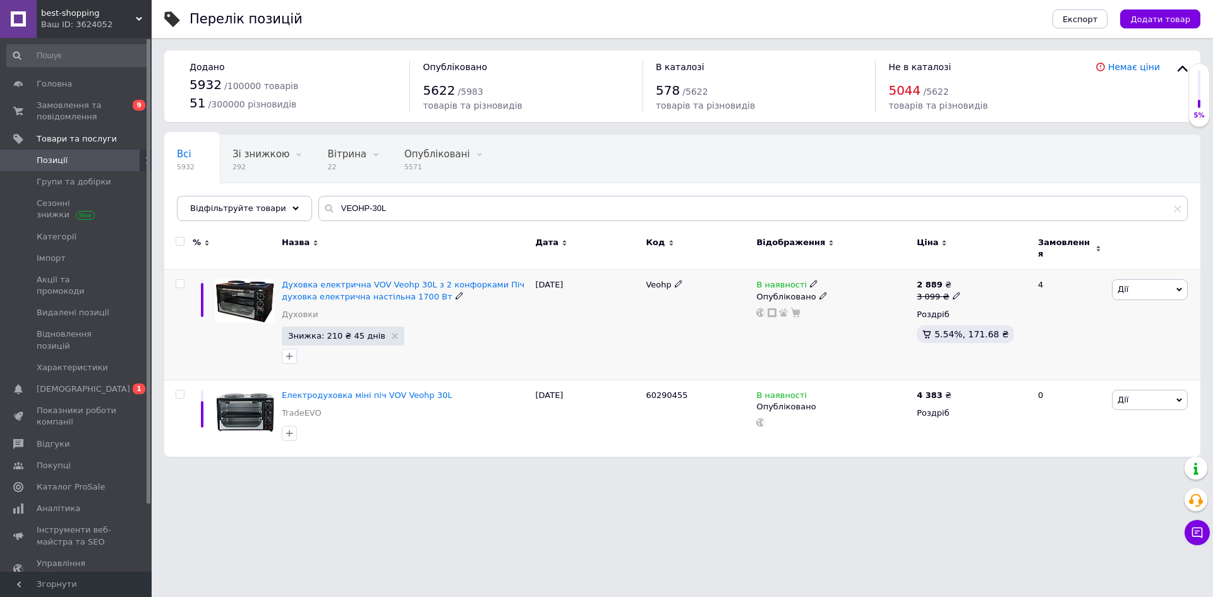
click at [953, 292] on use at bounding box center [956, 295] width 7 height 7
drag, startPoint x: 984, startPoint y: 267, endPoint x: 963, endPoint y: 265, distance: 20.9
click at [963, 265] on div "Ціна 3099 Валюта ₴ $ EUR CHF GBP ¥ PLN ₸ MDL HUF KGS CNY TRY KRW lei" at bounding box center [1045, 292] width 172 height 106
type input "2899"
click at [868, 330] on div "Комісія за замовлення" at bounding box center [833, 326] width 152 height 33
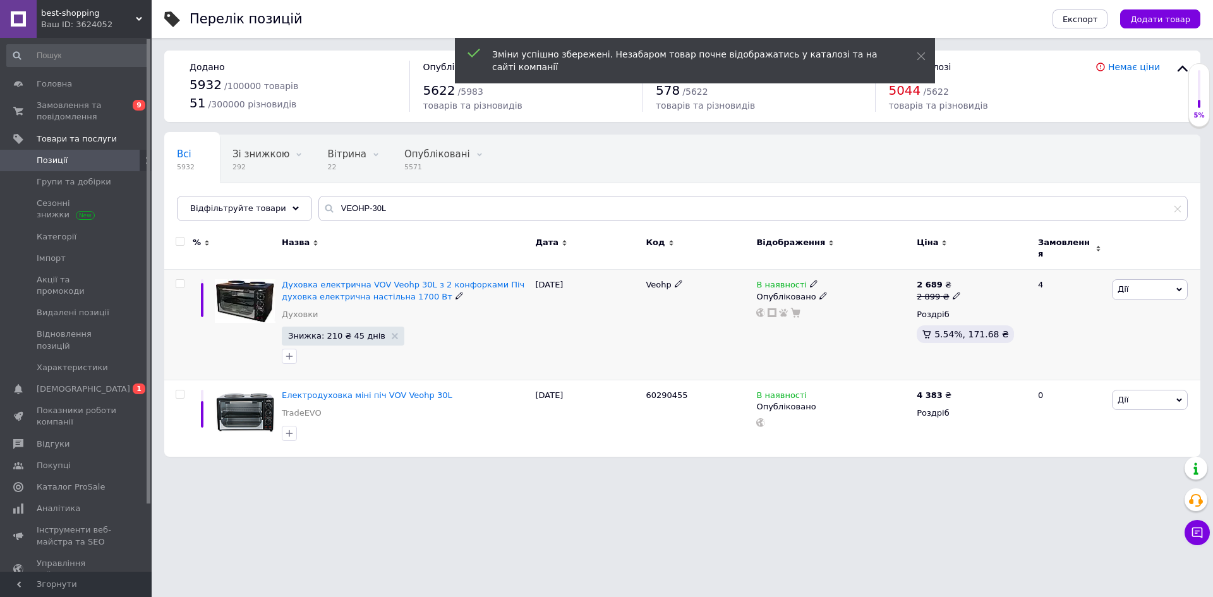
click at [955, 287] on div "2 689 ₴ 2 899 ₴" at bounding box center [972, 290] width 111 height 23
click at [953, 292] on icon at bounding box center [957, 296] width 8 height 8
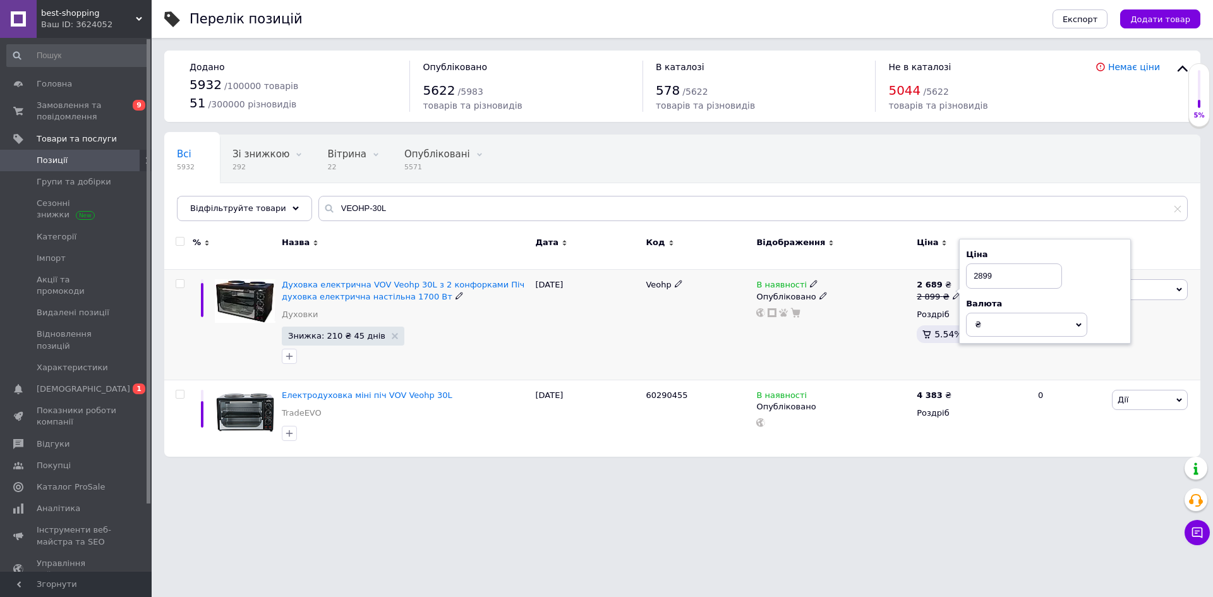
click at [982, 267] on input "2899" at bounding box center [1014, 275] width 96 height 25
type input "2999"
click at [874, 328] on div "В наявності Опубліковано" at bounding box center [833, 325] width 160 height 111
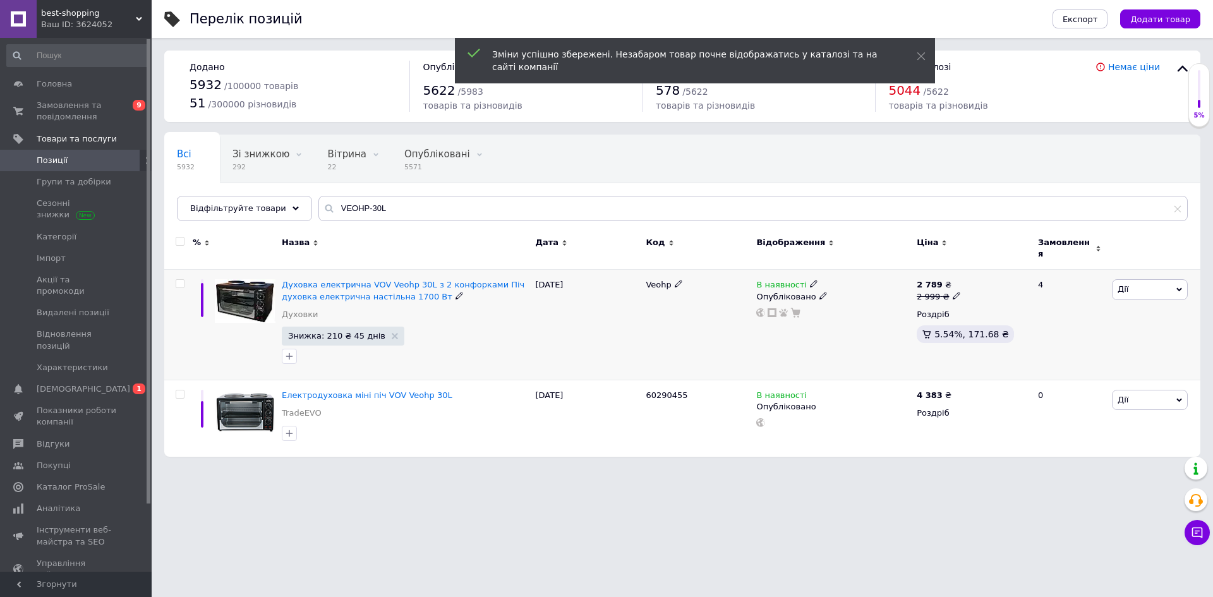
click at [954, 292] on icon at bounding box center [957, 296] width 8 height 8
click at [987, 268] on input "2999" at bounding box center [1014, 275] width 96 height 25
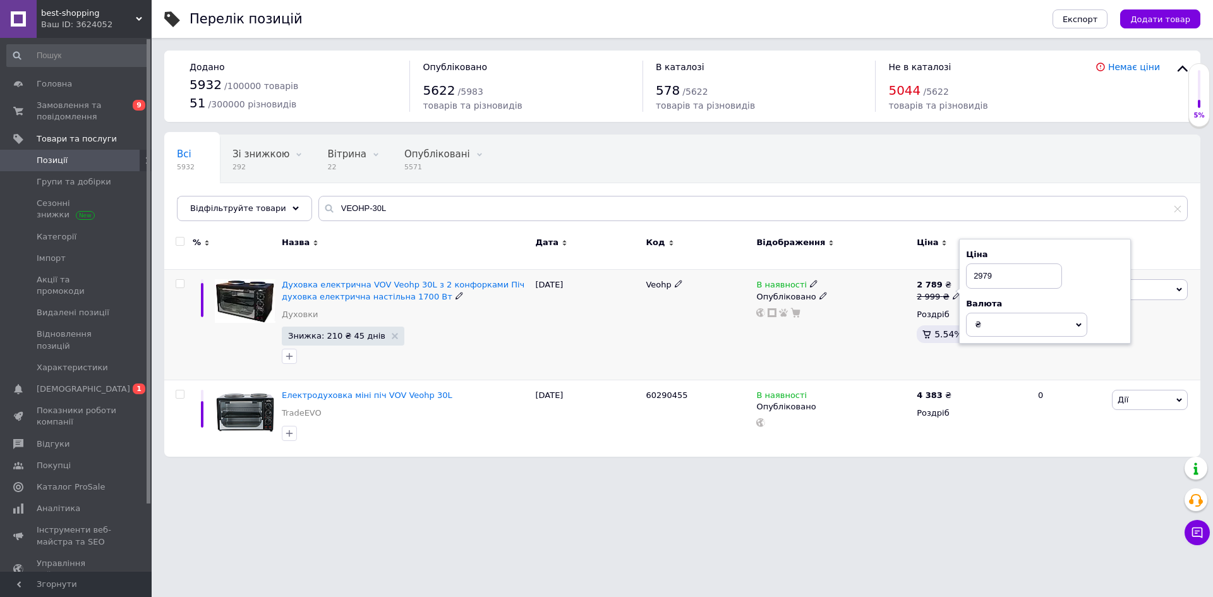
type input "2979"
click at [868, 344] on div "В наявності Опубліковано" at bounding box center [833, 325] width 160 height 111
drag, startPoint x: 883, startPoint y: 483, endPoint x: 865, endPoint y: 474, distance: 20.6
click at [883, 469] on html "best-shopping Ваш ID: 3624052 Сайт best-shopping Кабінет покупця Перевірити ста…" at bounding box center [606, 234] width 1213 height 469
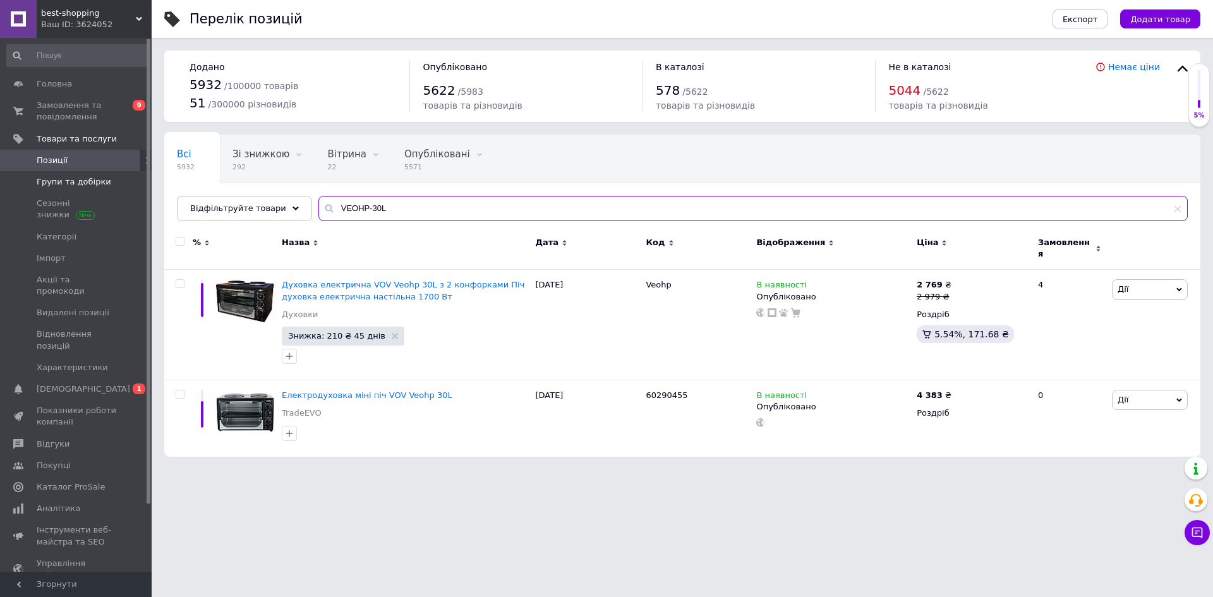
drag, startPoint x: 436, startPoint y: 210, endPoint x: 143, endPoint y: 180, distance: 294.1
click at [143, 180] on div "best-shopping Ваш ID: 3624052 Сайт best-shopping Кабінет покупця Перевірити ста…" at bounding box center [606, 234] width 1213 height 469
paste input "EASY POWER 5.5 кВт"
type input "EASY POWER 5.5 кВт"
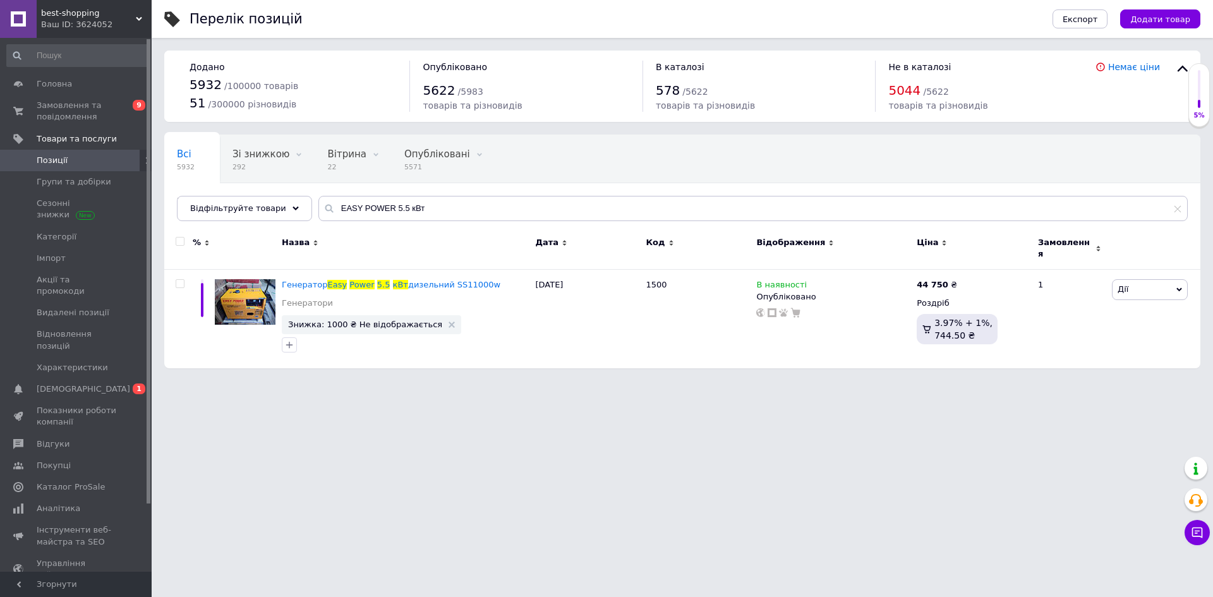
click at [507, 381] on html "best-shopping Ваш ID: 3624052 Сайт best-shopping Кабінет покупця Перевірити ста…" at bounding box center [606, 190] width 1213 height 381
click at [504, 281] on use at bounding box center [507, 284] width 7 height 7
drag, startPoint x: 489, startPoint y: 277, endPoint x: 257, endPoint y: 279, distance: 231.9
click at [257, 279] on div "Генератор Easy Power 5.5 кВт дизельний SS11000w Генератори Знижка: 1000 ₴ Не ві…" at bounding box center [682, 321] width 1036 height 102
click at [960, 280] on icon at bounding box center [964, 284] width 8 height 8
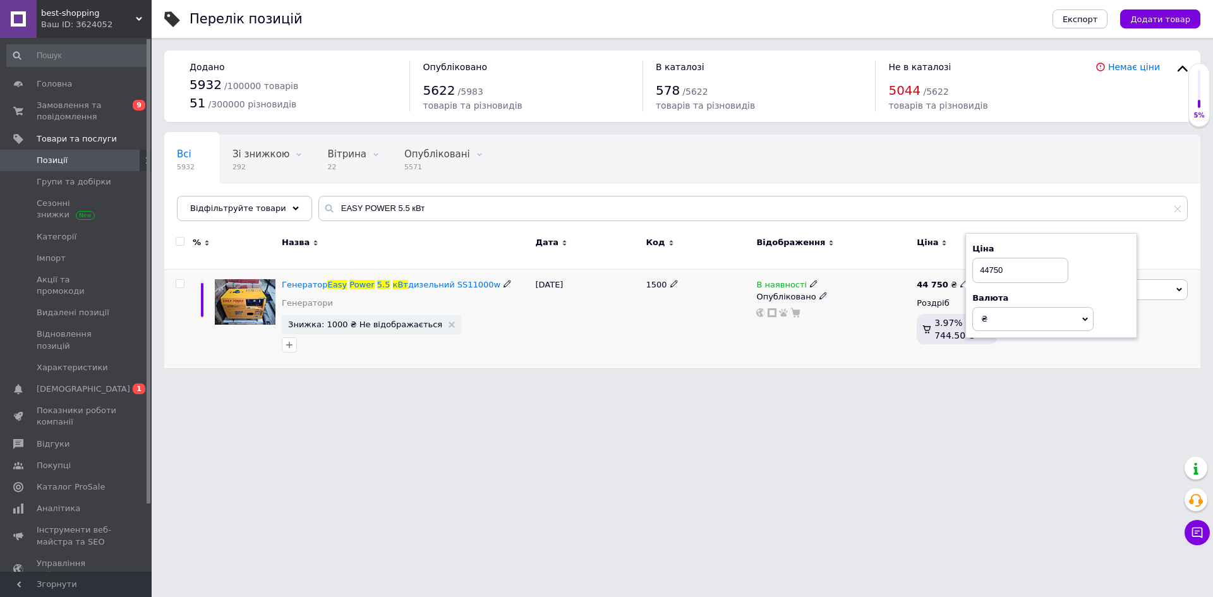
click at [989, 261] on input "44750" at bounding box center [1020, 270] width 96 height 25
type input "43750"
click at [864, 373] on div "Перелік позицій Експорт Додати товар Додано 5932 / 100000 товарів 51 / 300000 р…" at bounding box center [682, 190] width 1061 height 381
drag, startPoint x: 999, startPoint y: 422, endPoint x: 961, endPoint y: 409, distance: 40.6
click at [999, 381] on html "best-shopping Ваш ID: 3624052 Сайт best-shopping Кабінет покупця Перевірити ста…" at bounding box center [606, 190] width 1213 height 381
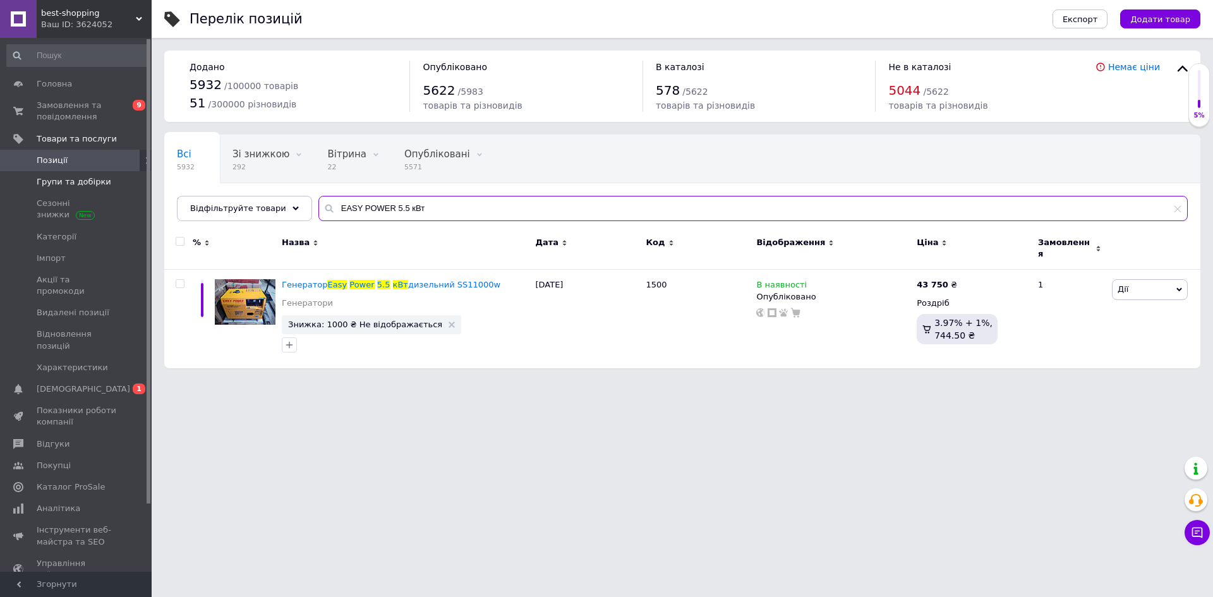
drag, startPoint x: 437, startPoint y: 206, endPoint x: 107, endPoint y: 186, distance: 330.4
click at [107, 186] on div "best-shopping Ваш ID: 3624052 Сайт best-shopping Кабінет покупця Перевірити ста…" at bounding box center [606, 190] width 1213 height 381
paste input "Генератор POWERTECH"
type input "Генератор POWERTECH"
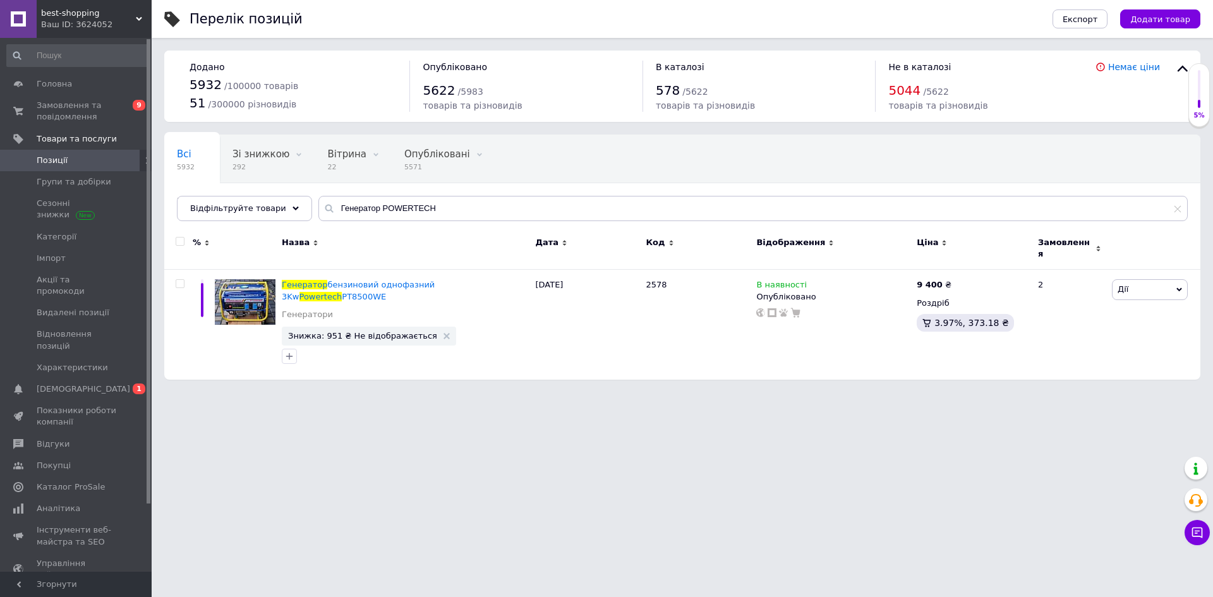
click at [584, 392] on html "best-shopping Ваш ID: 3624052 Сайт best-shopping Кабінет покупця Перевірити ста…" at bounding box center [606, 196] width 1213 height 392
click at [955, 280] on icon at bounding box center [959, 284] width 8 height 8
click at [981, 262] on input "9400" at bounding box center [1015, 270] width 96 height 25
type input "7400"
click at [863, 355] on div "В наявності Опубліковано" at bounding box center [833, 325] width 160 height 110
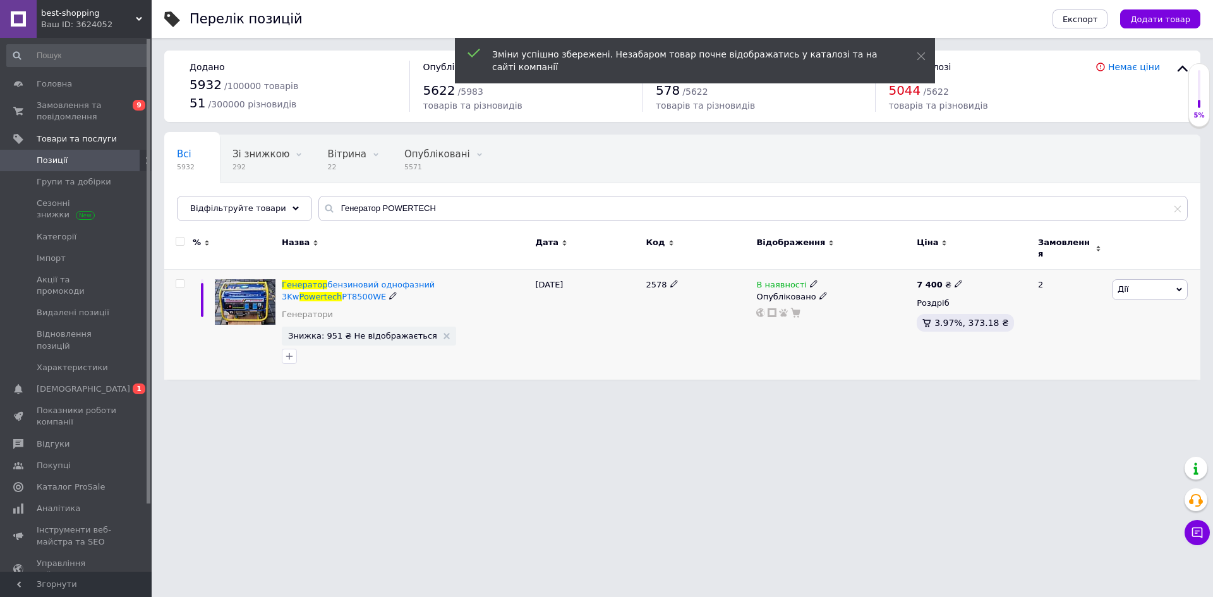
click at [397, 292] on icon at bounding box center [393, 296] width 8 height 8
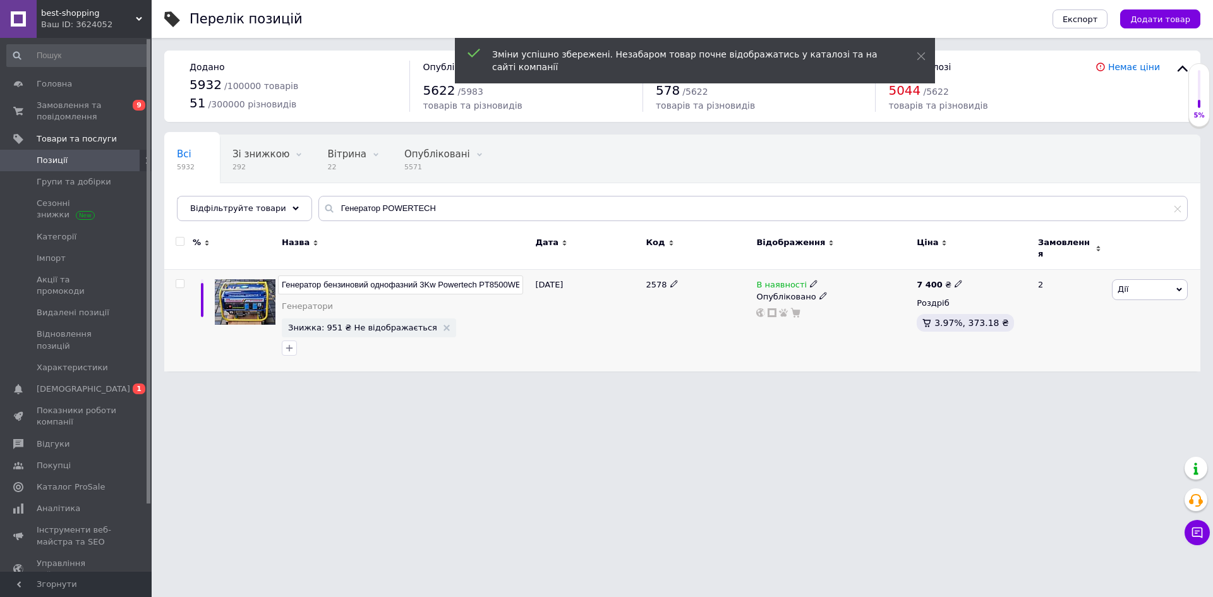
drag, startPoint x: 523, startPoint y: 277, endPoint x: 281, endPoint y: 274, distance: 242.6
click at [281, 275] on input "Генератор бензиновий однофазний 3Kw Powertech PT8500WE" at bounding box center [400, 284] width 245 height 19
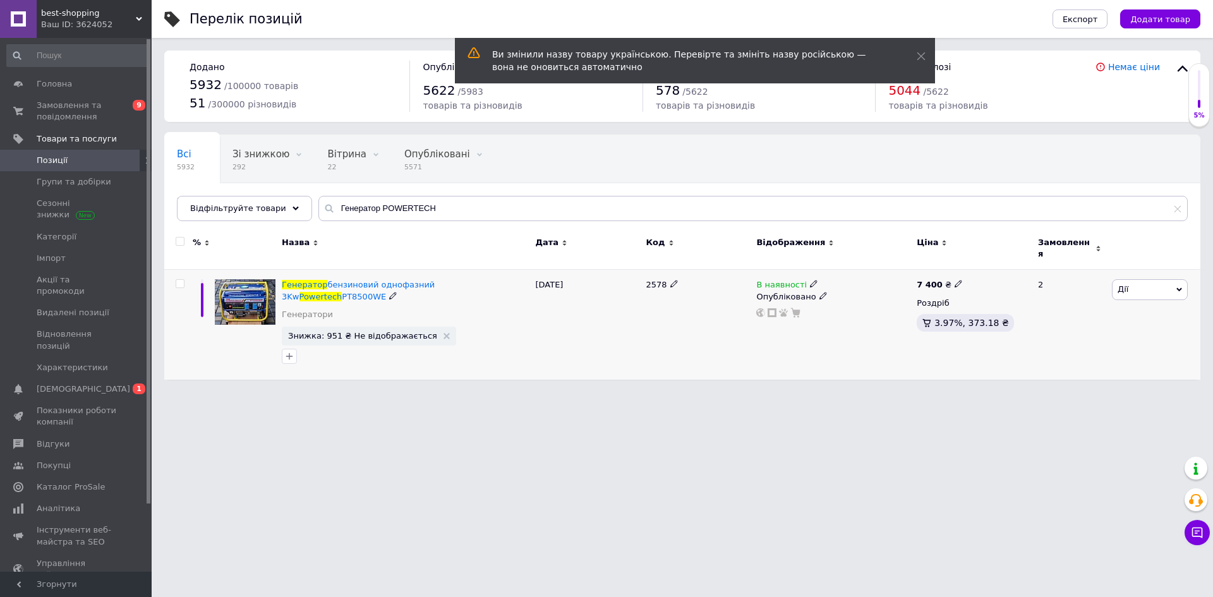
click at [955, 280] on icon at bounding box center [959, 284] width 8 height 8
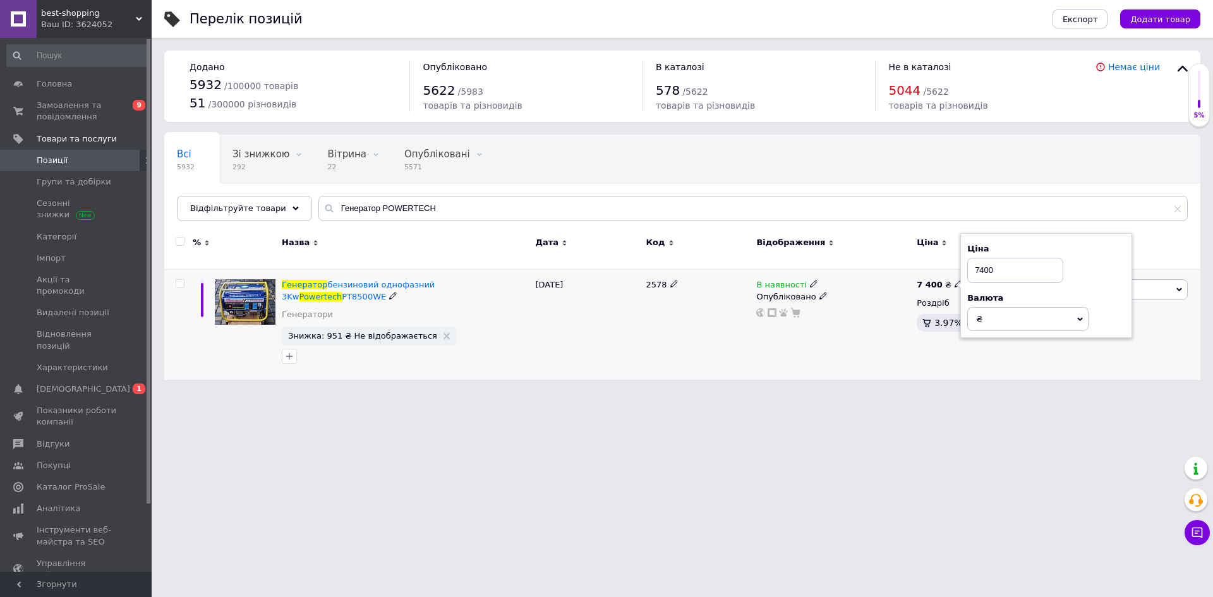
click at [987, 258] on input "7400" at bounding box center [1015, 270] width 96 height 25
click at [981, 262] on input "7400" at bounding box center [1015, 270] width 96 height 25
click at [984, 260] on input "7400" at bounding box center [1015, 270] width 96 height 25
type input "7100"
click at [795, 336] on div "В наявності Опубліковано" at bounding box center [833, 325] width 160 height 110
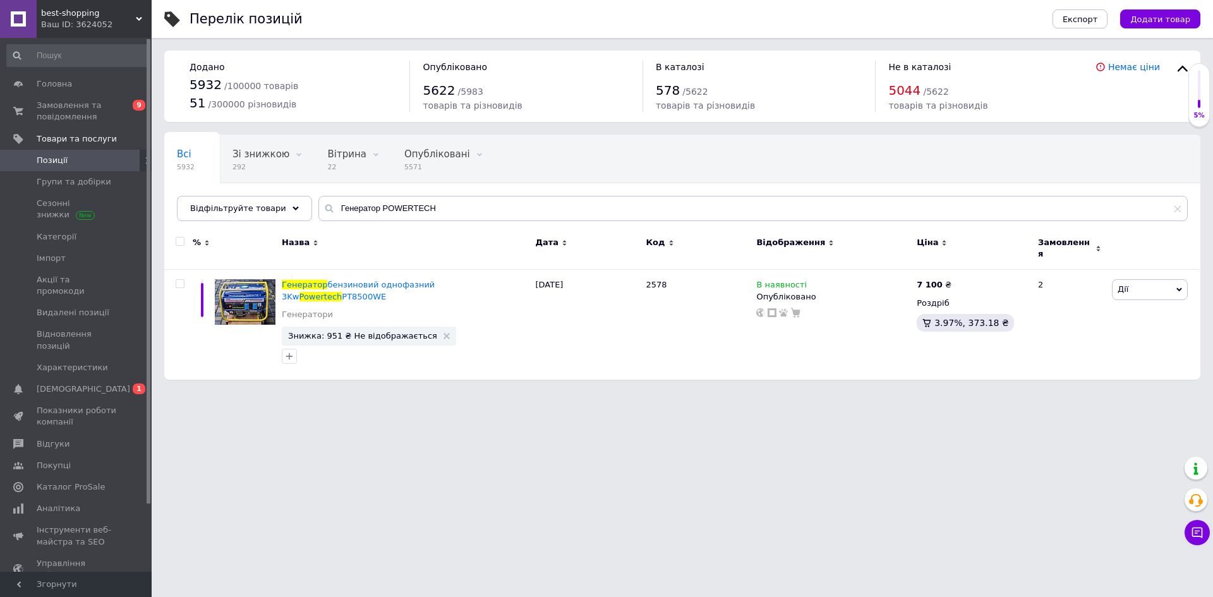
click at [510, 392] on html "best-shopping Ваш ID: 3624052 Сайт best-shopping Кабінет покупця Перевірити ста…" at bounding box center [606, 196] width 1213 height 392
click at [445, 207] on input "Генератор POWERTECH" at bounding box center [752, 208] width 869 height 25
drag, startPoint x: 677, startPoint y: 484, endPoint x: 674, endPoint y: 477, distance: 7.4
click at [677, 392] on html "best-shopping Ваш ID: 3624052 Сайт best-shopping Кабінет покупця Перевірити ста…" at bounding box center [606, 196] width 1213 height 392
drag, startPoint x: 451, startPoint y: 207, endPoint x: 202, endPoint y: 173, distance: 251.8
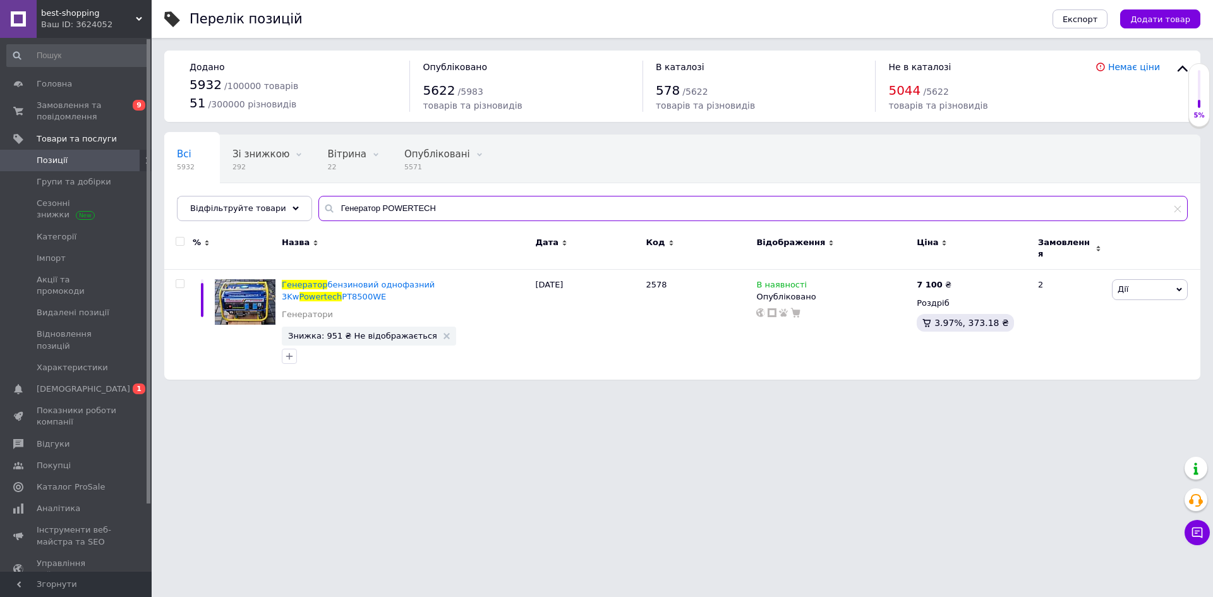
click at [202, 173] on div "Всі 5932 Зі знижкою 292 Видалити Редагувати Вітрина 22 Видалити Редагувати Опуб…" at bounding box center [682, 178] width 1036 height 87
paste input "2,5-2.7кВт. 3 фазиний"
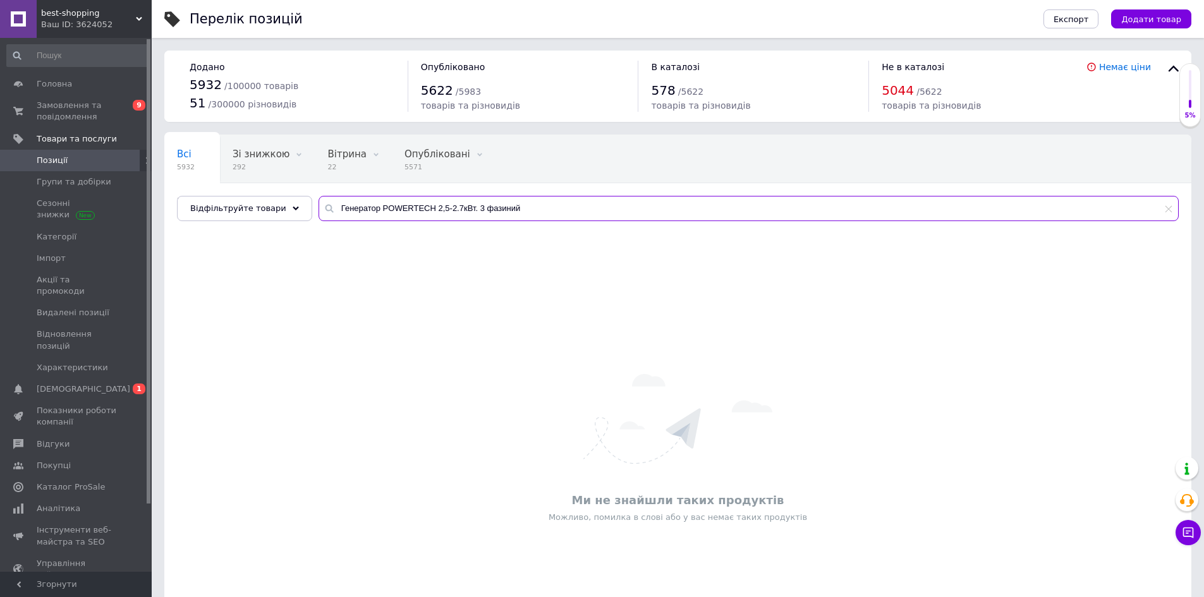
drag, startPoint x: 531, startPoint y: 208, endPoint x: 463, endPoint y: 205, distance: 67.7
click at [463, 205] on input "Генератор POWERTECH 2,5-2.7кВт. 3 фазиний" at bounding box center [748, 208] width 860 height 25
drag, startPoint x: 373, startPoint y: 196, endPoint x: 243, endPoint y: 192, distance: 130.2
click at [243, 192] on div "Всі 5932 Зі знижкою 292 Видалити Редагувати Вітрина 22 Видалити Редагувати Опуб…" at bounding box center [677, 178] width 1027 height 87
paste input "ROYALTRONIC"
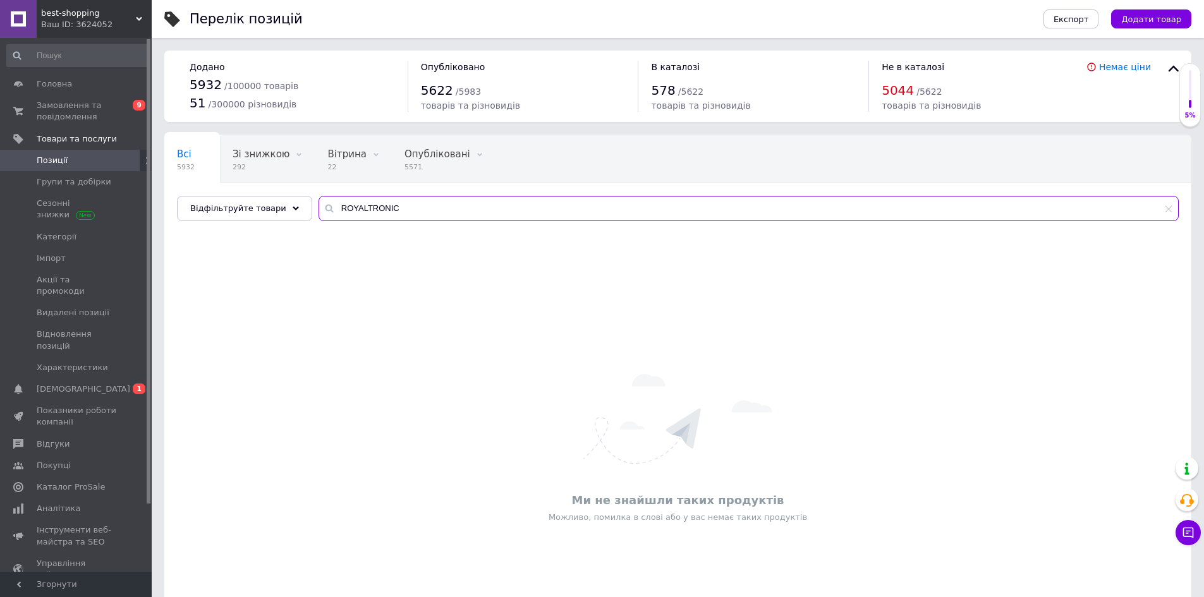
type input "ROYALTRONIC"
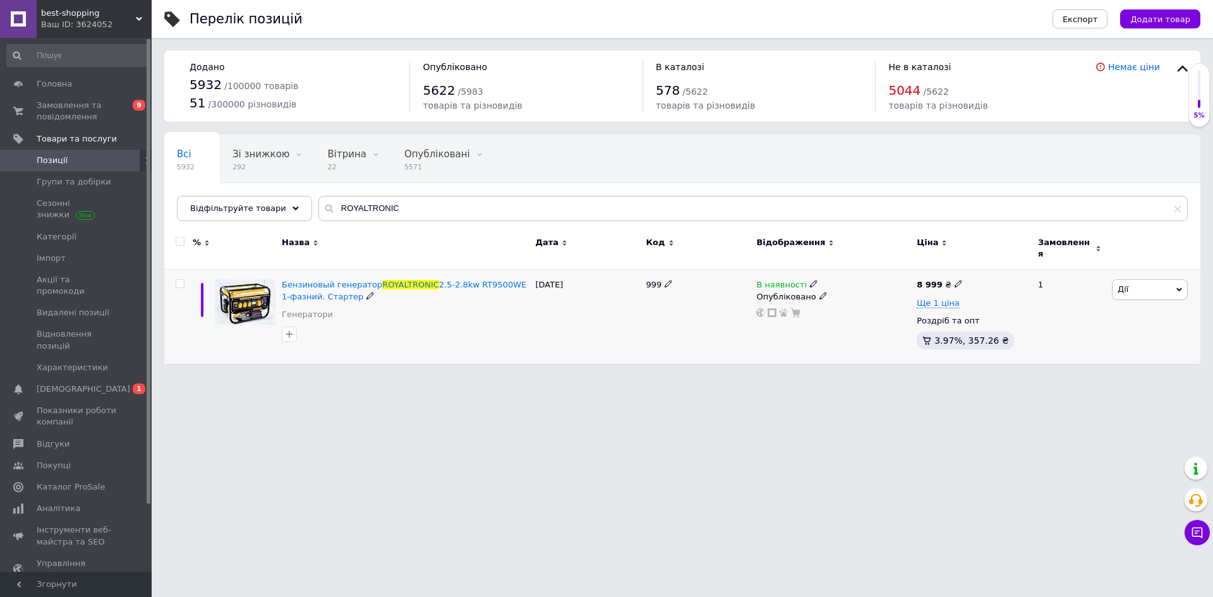
click at [366, 292] on icon at bounding box center [370, 296] width 8 height 8
drag, startPoint x: 446, startPoint y: 277, endPoint x: 281, endPoint y: 276, distance: 165.5
click at [281, 276] on input "Бензиновый генератор ROYALTRONIC 2.5-2.8kw RT9500WE 1-фазний. Стартер" at bounding box center [400, 284] width 245 height 19
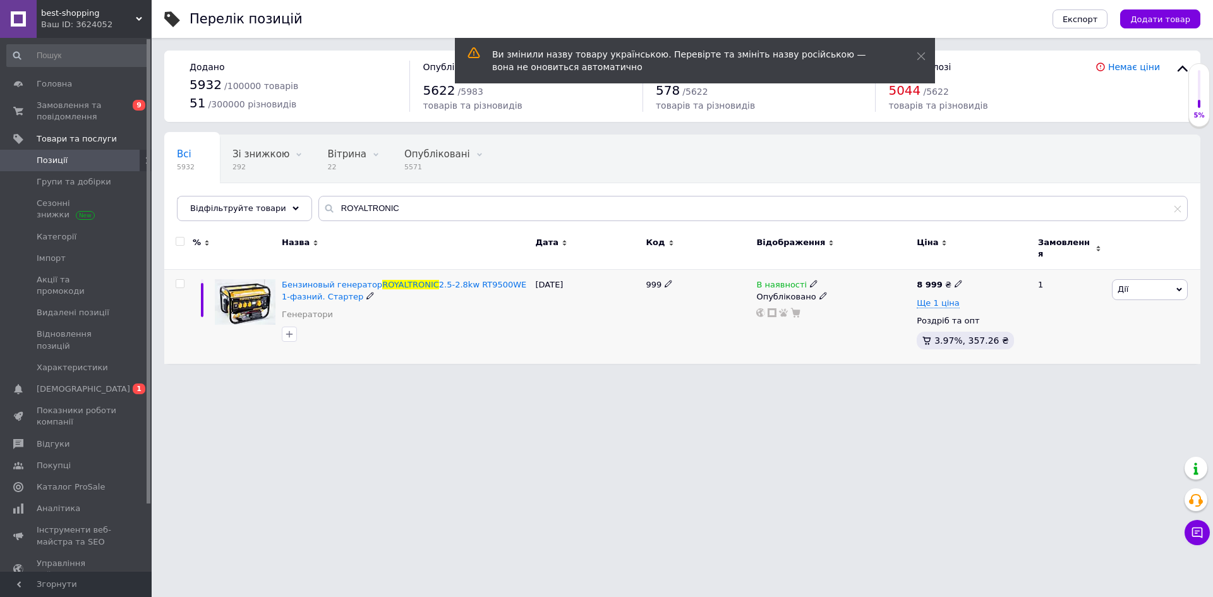
click at [955, 281] on use at bounding box center [958, 284] width 7 height 7
click at [980, 261] on input "8999" at bounding box center [1015, 270] width 96 height 25
drag, startPoint x: 983, startPoint y: 262, endPoint x: 967, endPoint y: 260, distance: 16.5
click at [967, 260] on div "Ціна 8999 Валюта ₴ $ EUR CHF GBP ¥ PLN ₸ MDL HUF KGS CNY TRY KRW lei" at bounding box center [1046, 286] width 172 height 106
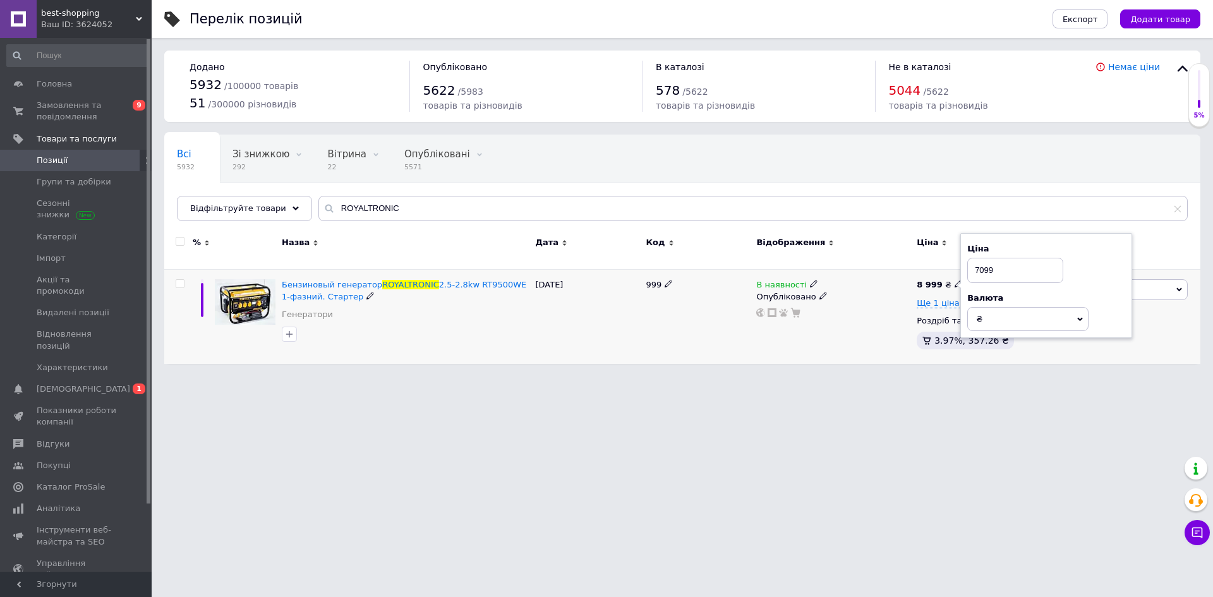
click at [895, 325] on div "В наявності Опубліковано" at bounding box center [833, 317] width 160 height 94
click at [912, 296] on div "В наявності Опубліковано" at bounding box center [833, 317] width 160 height 94
click at [933, 298] on span "Ще 1 ціна" at bounding box center [938, 303] width 43 height 10
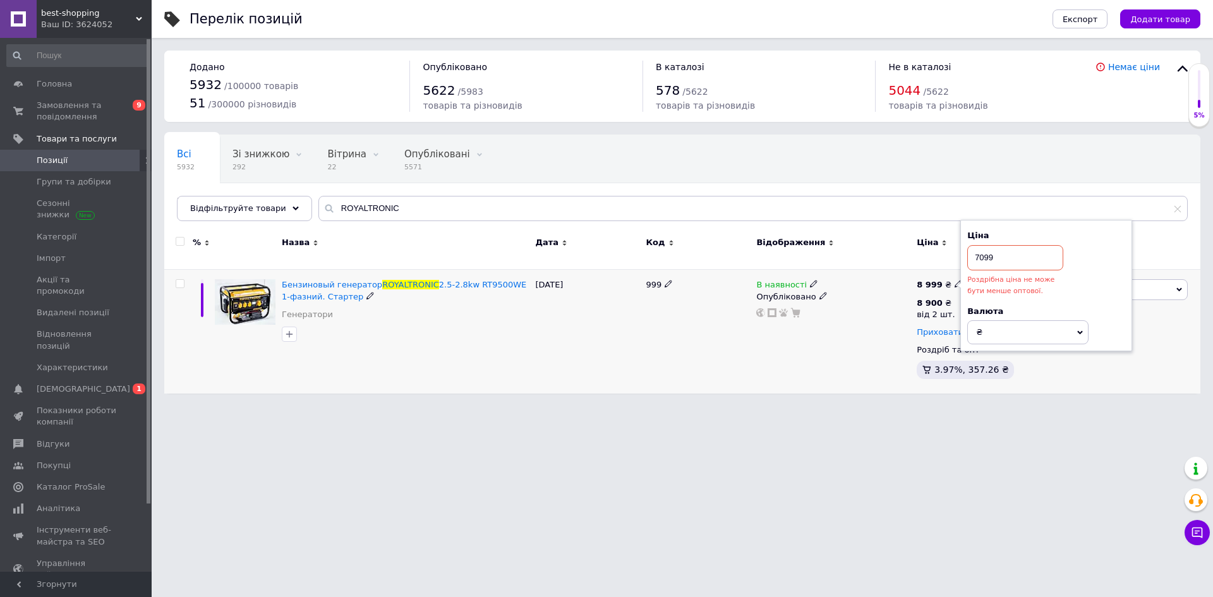
click at [946, 327] on span "Приховати" at bounding box center [940, 332] width 47 height 10
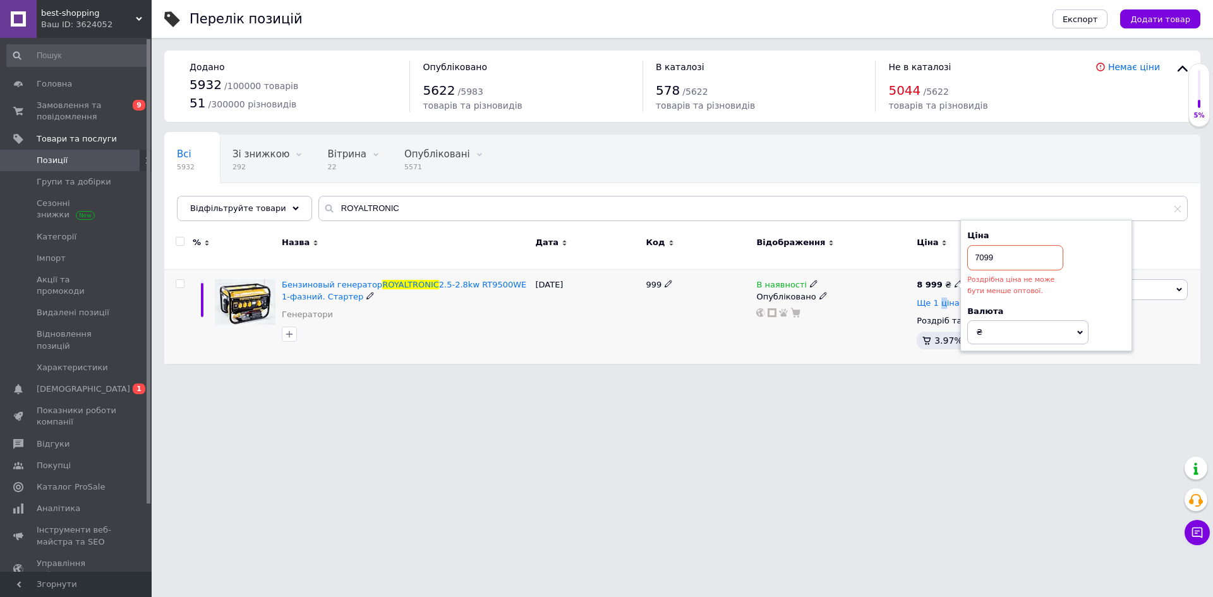
click at [940, 298] on span "Ще 1 ціна" at bounding box center [938, 303] width 43 height 10
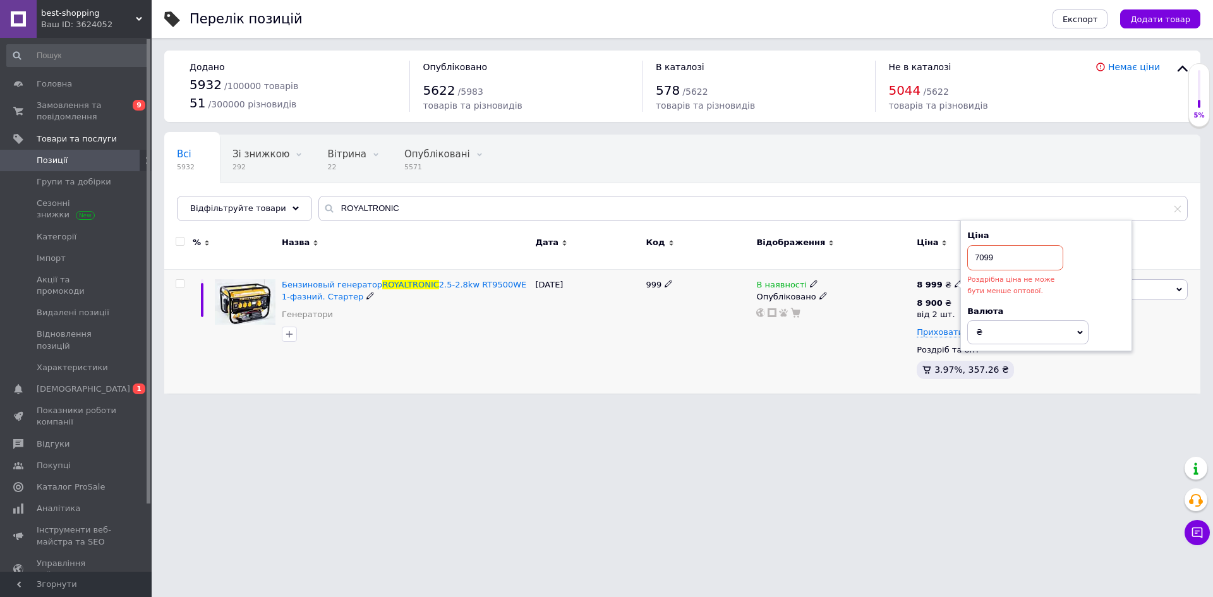
click at [1138, 351] on div "Дії Редагувати Підняти на початок групи Копіювати Знижка Подарунок Супутні Прих…" at bounding box center [1155, 332] width 92 height 124
click at [982, 248] on input "7099" at bounding box center [1015, 257] width 96 height 25
type input "7099"
click at [883, 325] on div "В наявності Опубліковано" at bounding box center [833, 332] width 160 height 124
click at [955, 298] on icon at bounding box center [959, 302] width 8 height 8
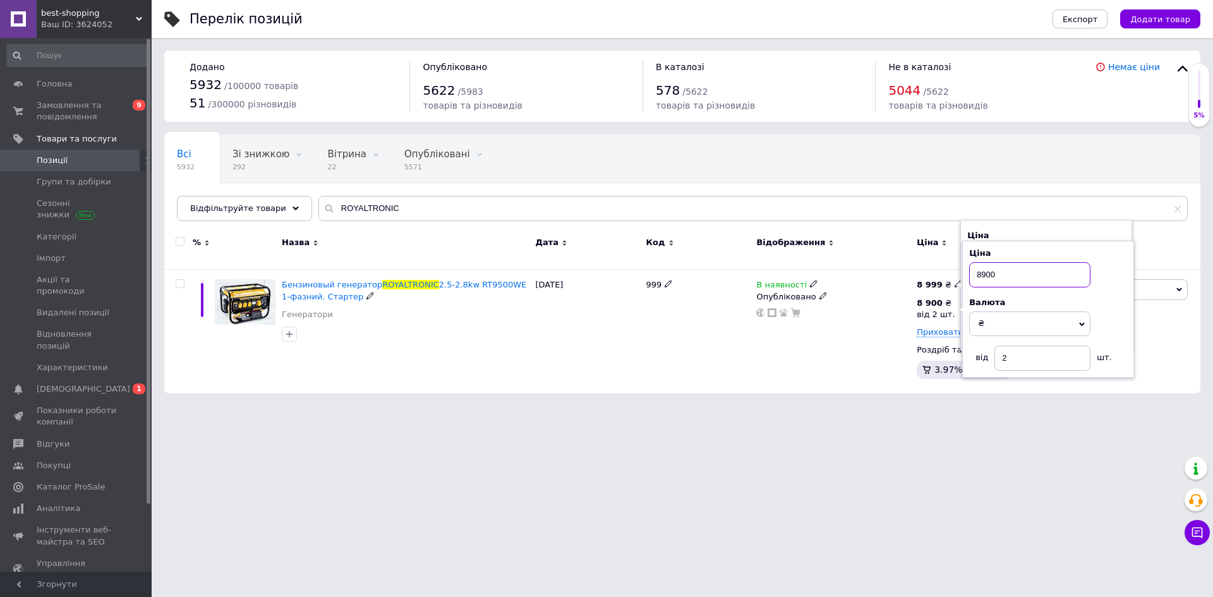
drag, startPoint x: 997, startPoint y: 267, endPoint x: 972, endPoint y: 267, distance: 25.3
click at [972, 267] on input "8900" at bounding box center [1029, 274] width 121 height 25
type input "6899"
click at [864, 346] on div "В наявності Опубліковано" at bounding box center [833, 332] width 160 height 124
drag, startPoint x: 726, startPoint y: 529, endPoint x: 682, endPoint y: 485, distance: 61.6
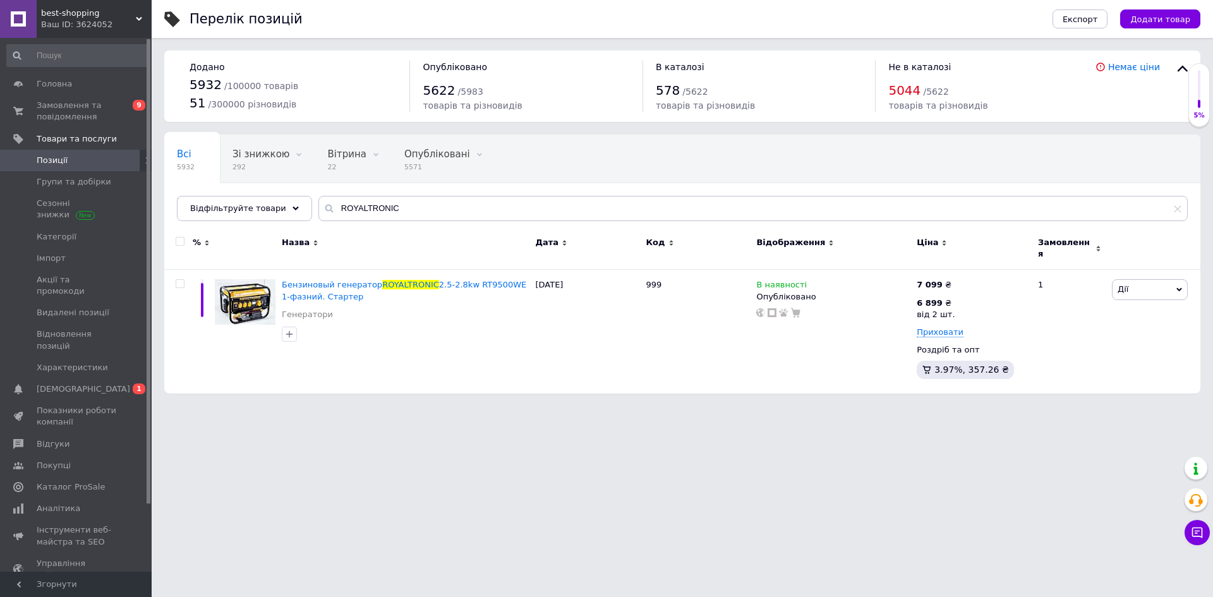
click at [726, 406] on html "best-shopping Ваш ID: 3624052 Сайт best-shopping Кабінет покупця Перевірити ста…" at bounding box center [606, 203] width 1213 height 406
drag, startPoint x: 419, startPoint y: 206, endPoint x: 248, endPoint y: 182, distance: 172.9
click at [248, 182] on div "Всі 5932 Зі знижкою 292 Видалити Редагувати Вітрина 22 Видалити Редагувати Опуб…" at bounding box center [682, 178] width 1036 height 87
paste input "TIGER 2,5-2.7кВ"
type input "TIGER 2,5-2.7кВ"
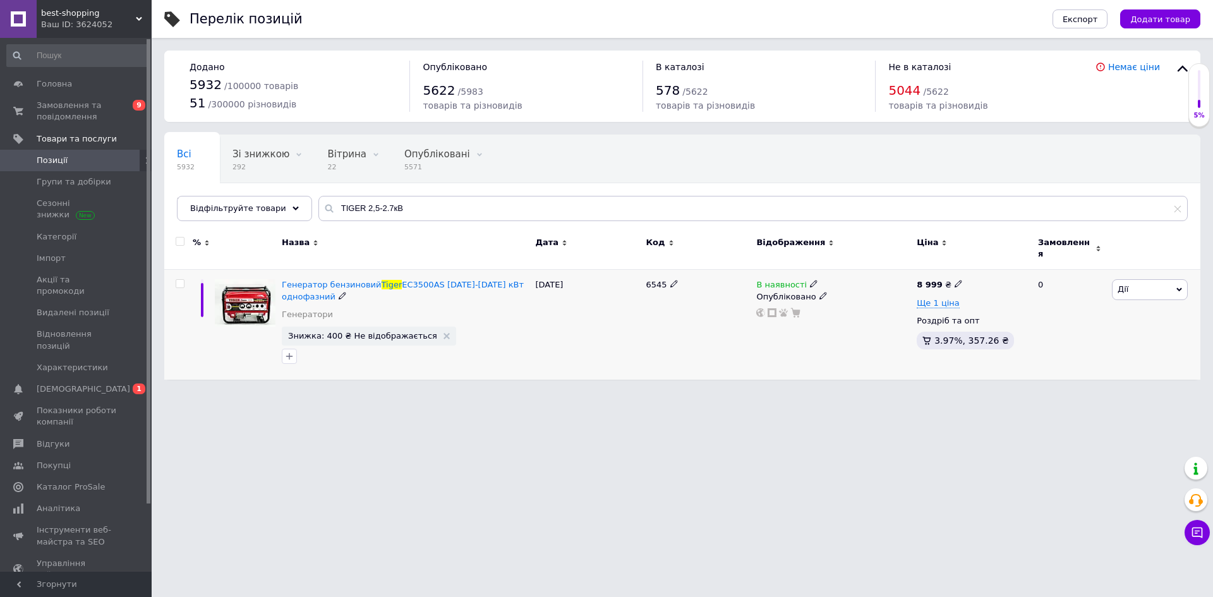
click at [339, 292] on icon at bounding box center [343, 296] width 8 height 8
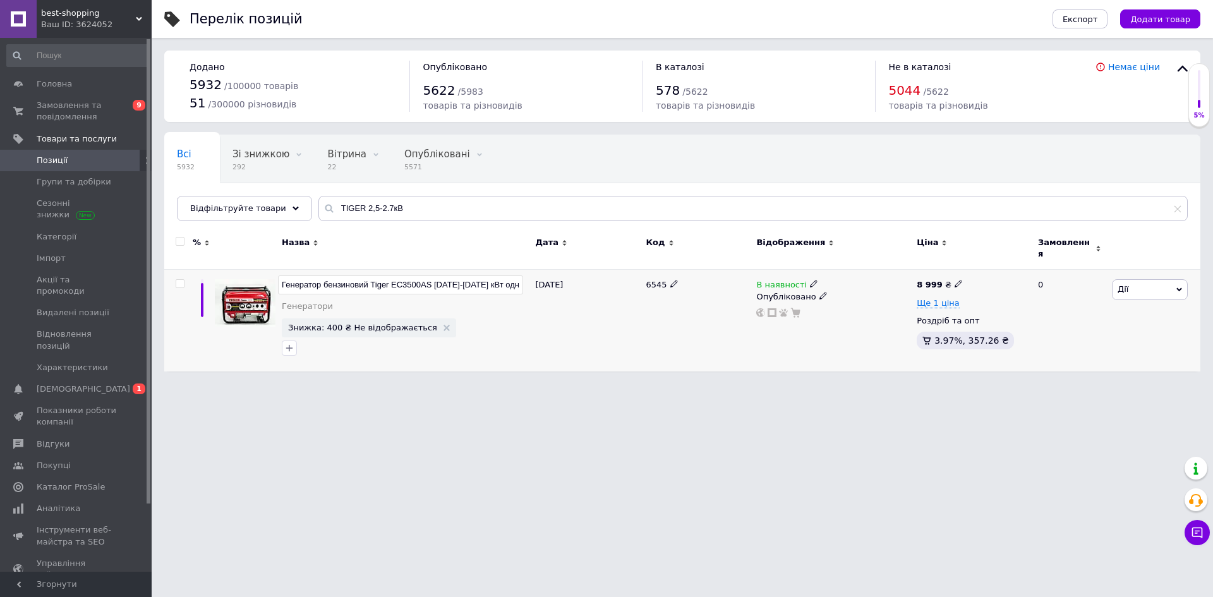
drag, startPoint x: 442, startPoint y: 277, endPoint x: 256, endPoint y: 284, distance: 186.5
click at [256, 284] on div "Генератор бензиновий Tiger EC3500AS 2.5-2.7 кВт однофазний Генератори Знижка: 4…" at bounding box center [682, 321] width 1036 height 102
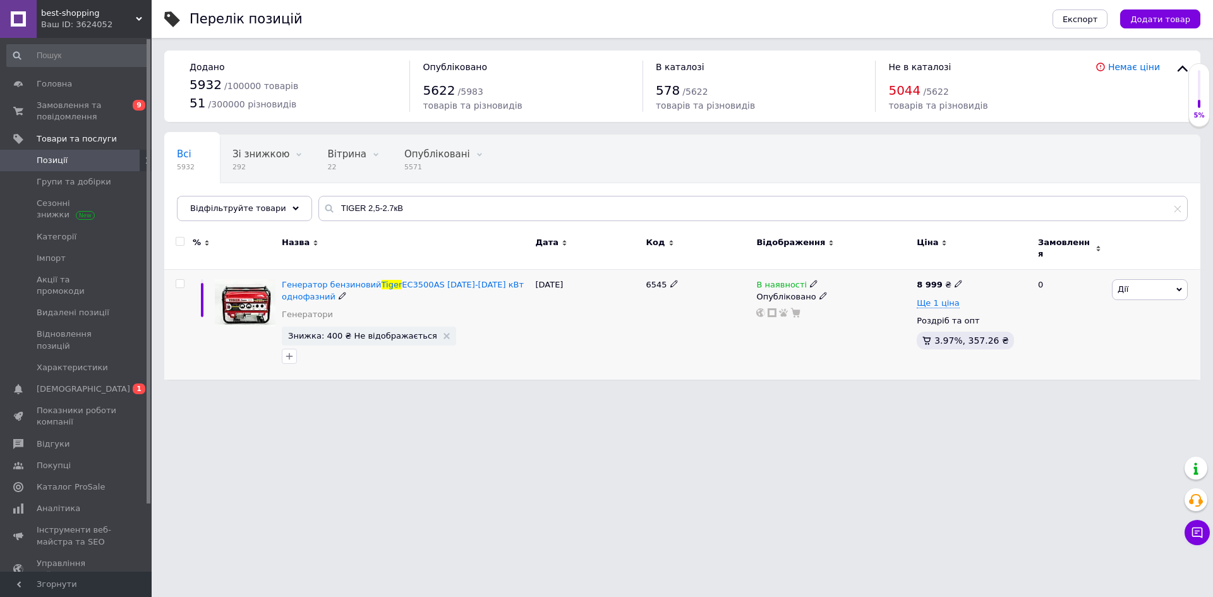
click at [955, 279] on span at bounding box center [959, 283] width 8 height 9
drag, startPoint x: 984, startPoint y: 260, endPoint x: 953, endPoint y: 254, distance: 31.5
click at [960, 254] on div "Ціна 8999 Валюта ₴ $ EUR CHF GBP ¥ PLN ₸ MDL HUF KGS CNY TRY KRW lei" at bounding box center [1046, 286] width 172 height 106
type input "6499"
click at [871, 366] on div "Комісія за замовлення за одиницю товару. Для оптових замовлень діють спеціальні…" at bounding box center [833, 339] width 152 height 83
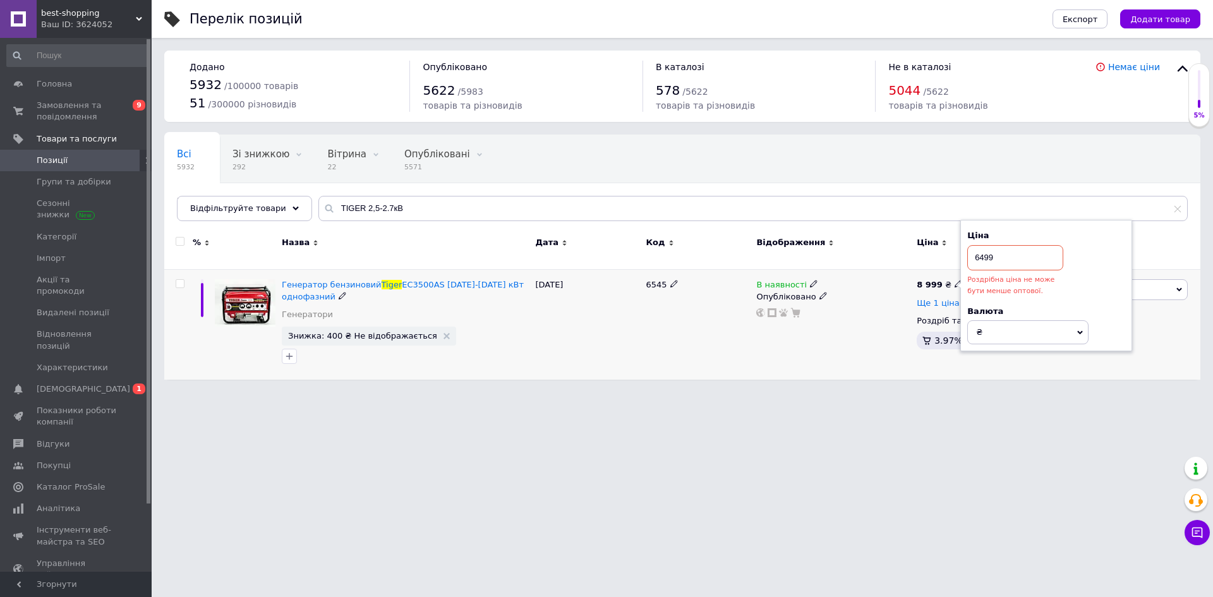
click at [944, 298] on span "Ще 1 ціна" at bounding box center [938, 303] width 43 height 10
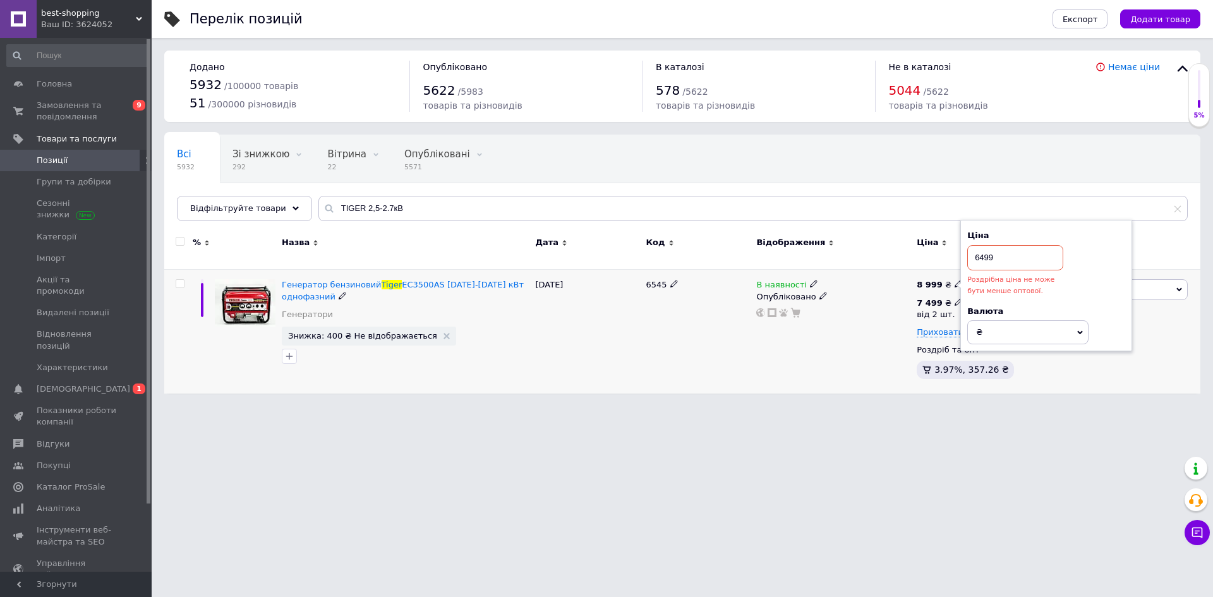
click at [955, 298] on icon at bounding box center [959, 302] width 8 height 8
click at [981, 267] on input "7499" at bounding box center [1029, 274] width 121 height 25
type input "6499"
click at [838, 335] on div "В наявності Опубліковано" at bounding box center [833, 332] width 160 height 124
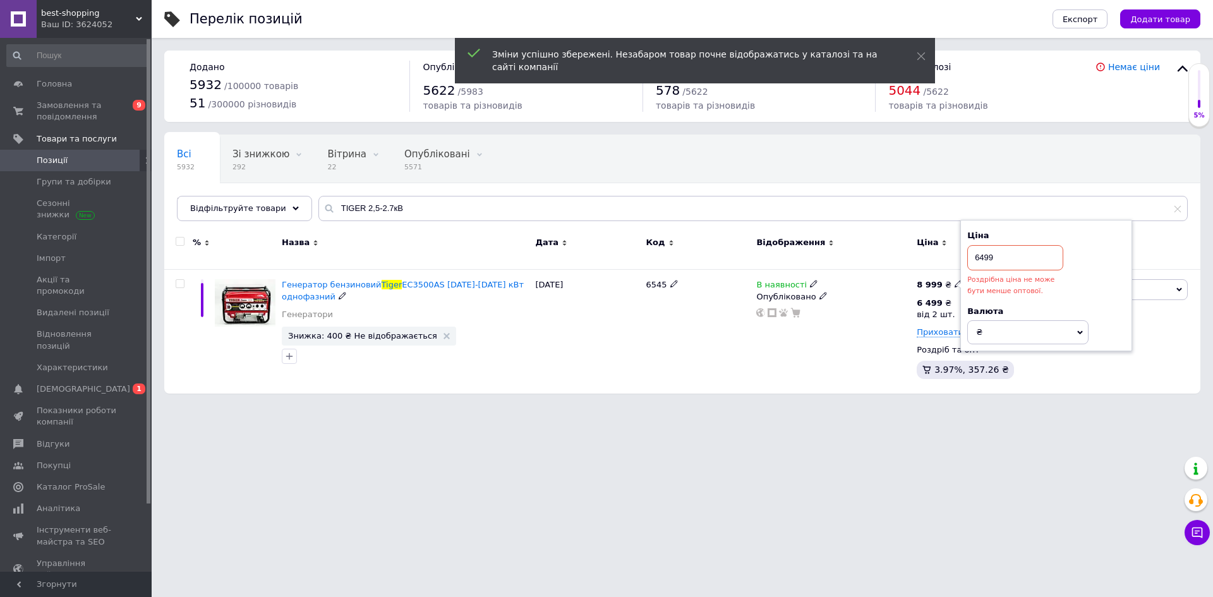
click at [986, 246] on input "6499" at bounding box center [1015, 257] width 96 height 25
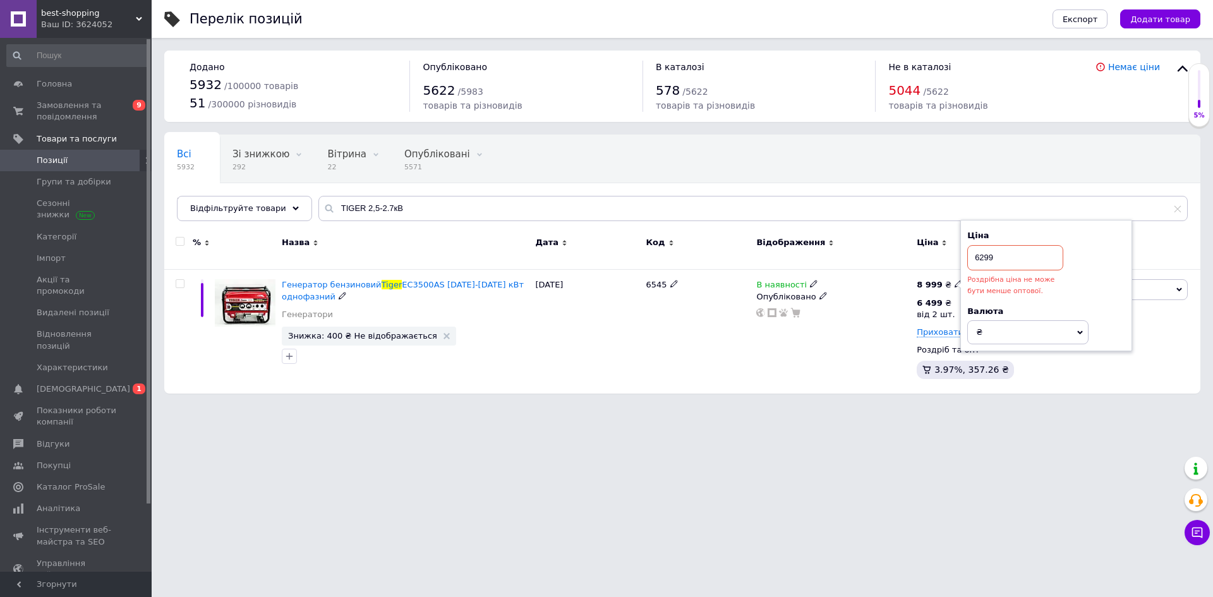
type input "6299"
click at [845, 335] on div "В наявності Опубліковано" at bounding box center [833, 332] width 160 height 124
click at [946, 279] on div "8 999 ₴" at bounding box center [940, 284] width 46 height 11
click at [955, 281] on use at bounding box center [958, 284] width 7 height 7
click at [941, 298] on div "6 499 ₴" at bounding box center [940, 303] width 46 height 11
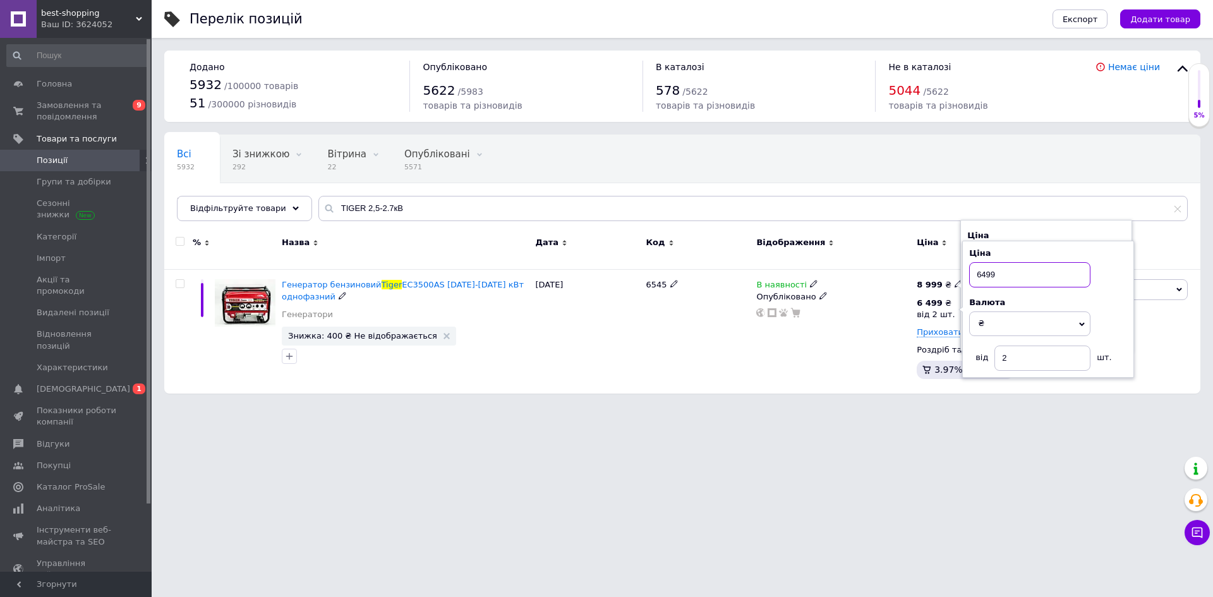
click at [983, 267] on input "6499" at bounding box center [1029, 274] width 121 height 25
type input "6299"
click at [852, 322] on div "В наявності Опубліковано" at bounding box center [833, 332] width 160 height 124
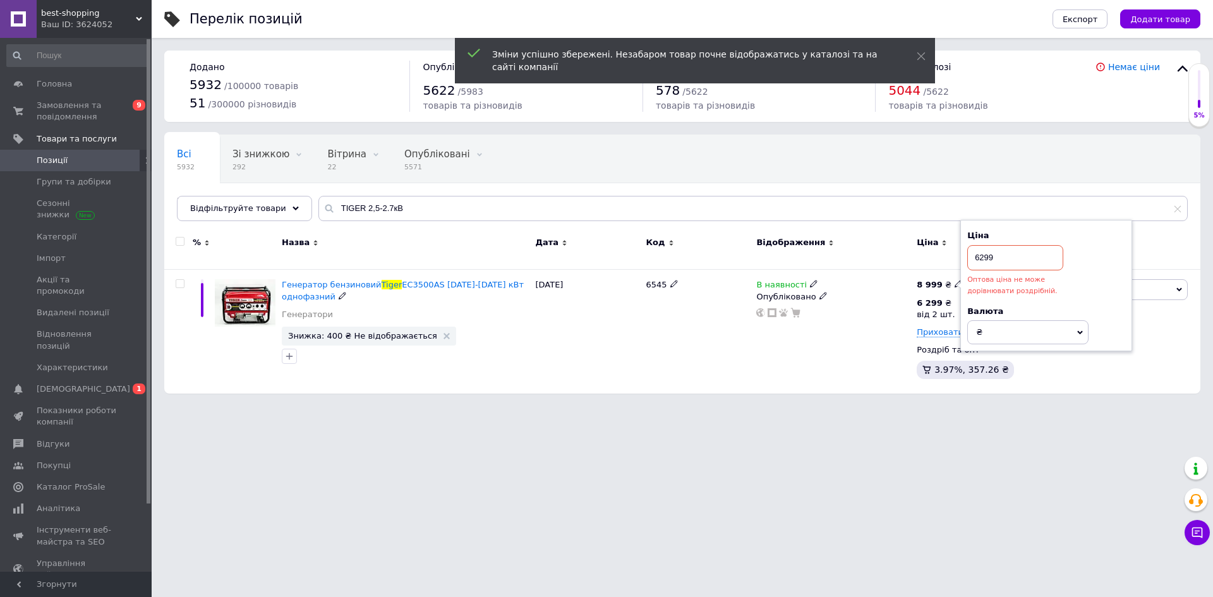
click at [955, 280] on icon at bounding box center [959, 284] width 8 height 8
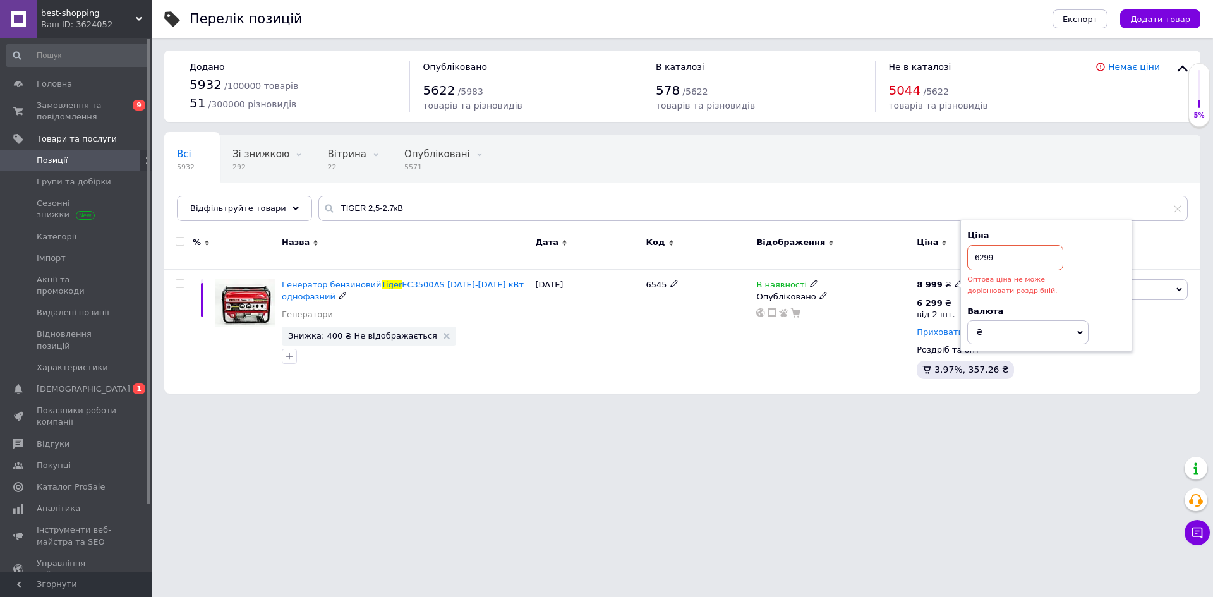
drag, startPoint x: 818, startPoint y: 312, endPoint x: 801, endPoint y: 321, distance: 18.7
click at [818, 313] on div "В наявності Опубліковано" at bounding box center [833, 332] width 160 height 124
drag, startPoint x: 770, startPoint y: 334, endPoint x: 744, endPoint y: 342, distance: 27.4
click at [751, 342] on div "Генератор бензиновий Tiger EC3500AS 2.5-2.7 кВт однофазний Генератори Знижка: 4…" at bounding box center [682, 332] width 1036 height 124
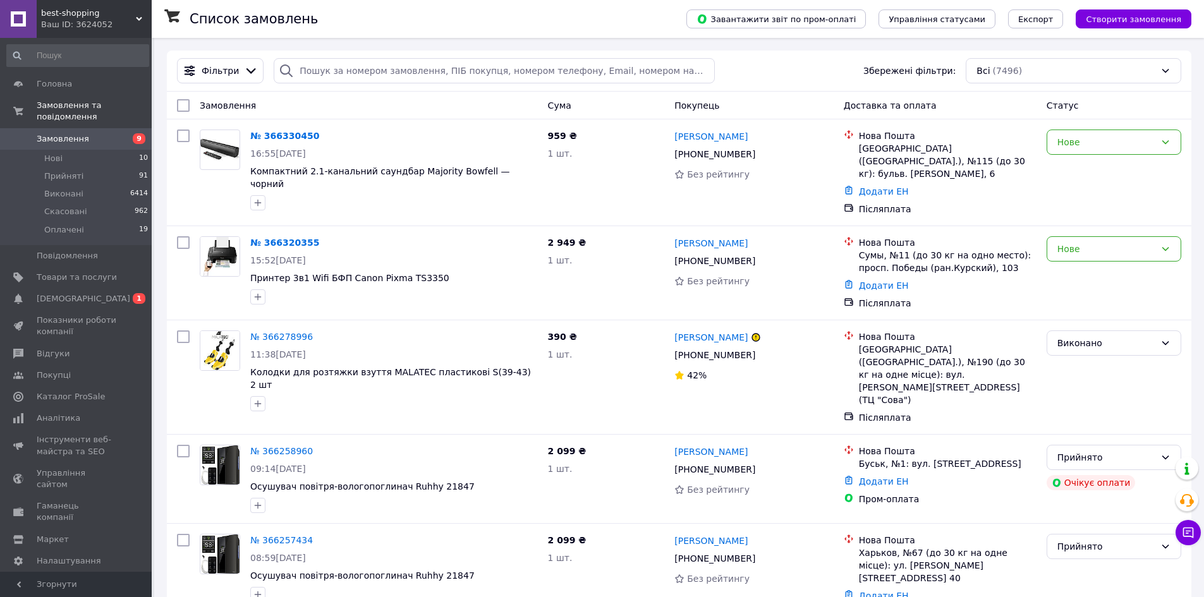
click at [66, 133] on span "Замовлення" at bounding box center [63, 138] width 52 height 11
click at [67, 133] on span "Замовлення" at bounding box center [63, 138] width 52 height 11
